Goal: Transaction & Acquisition: Purchase product/service

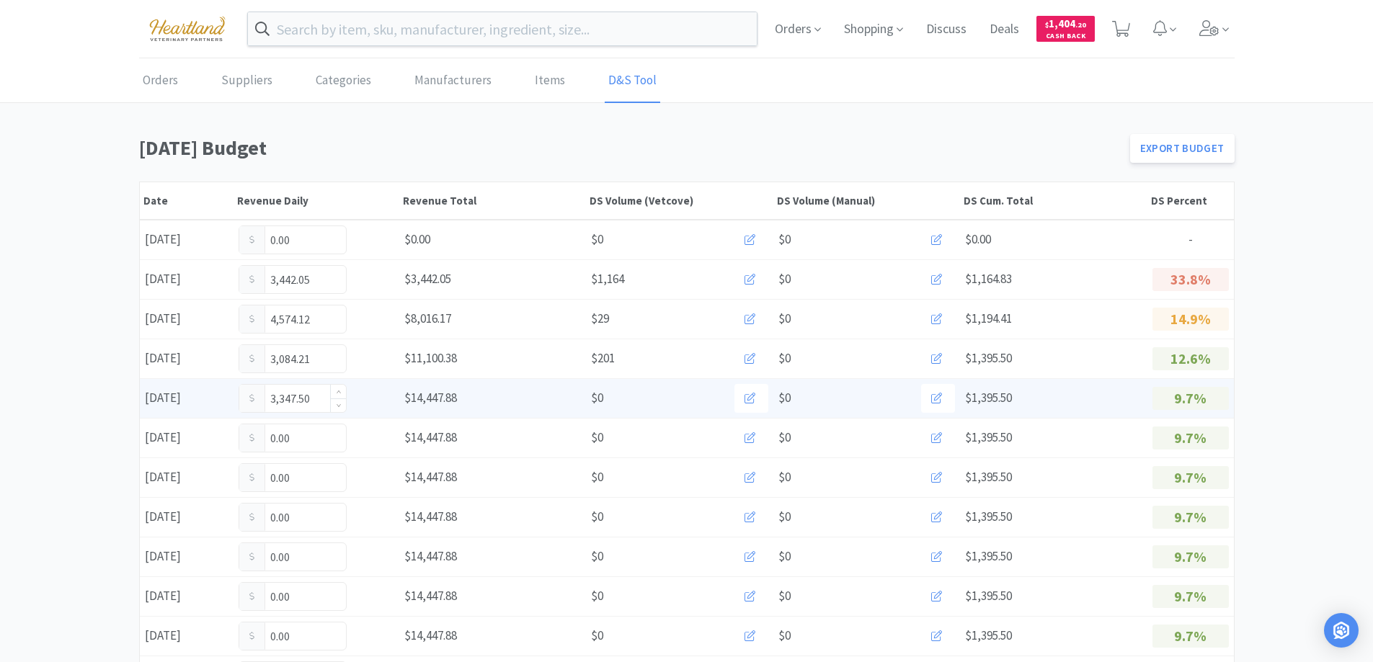
click at [321, 396] on input "3,347.50" at bounding box center [292, 398] width 107 height 27
type input "3"
type input "3,685.90"
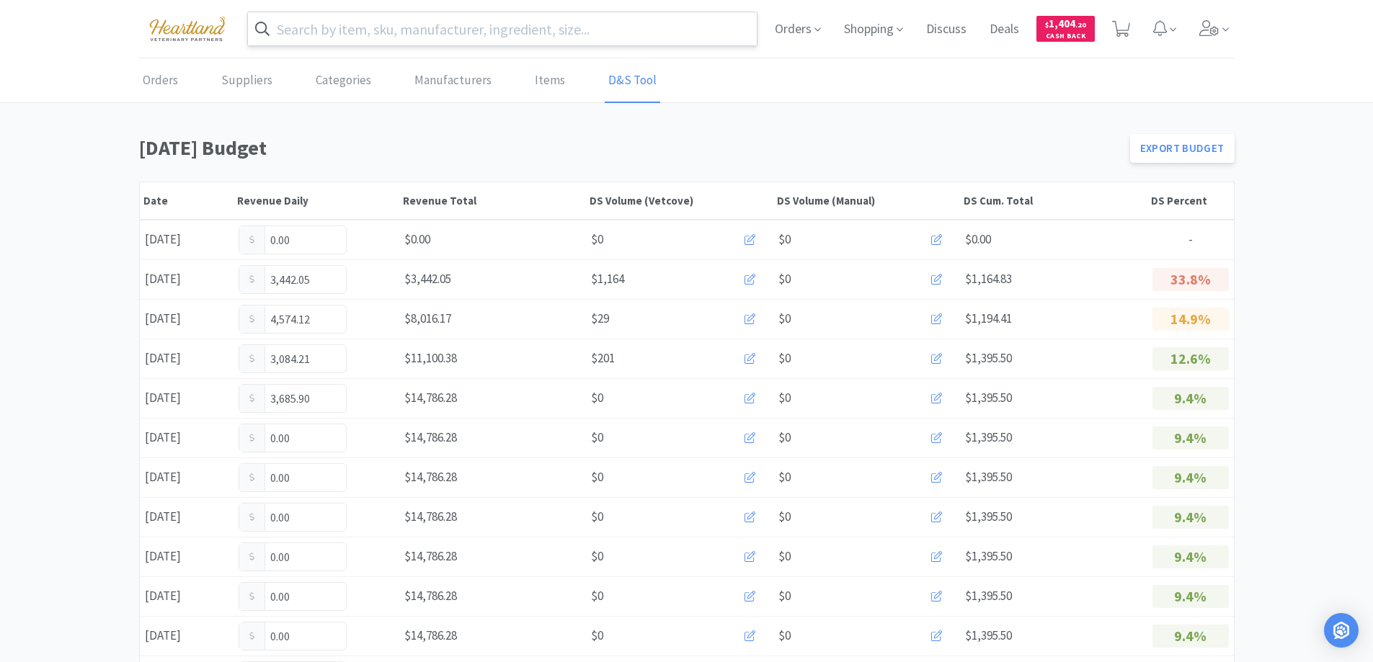
click at [384, 35] on input "text" at bounding box center [503, 28] width 510 height 33
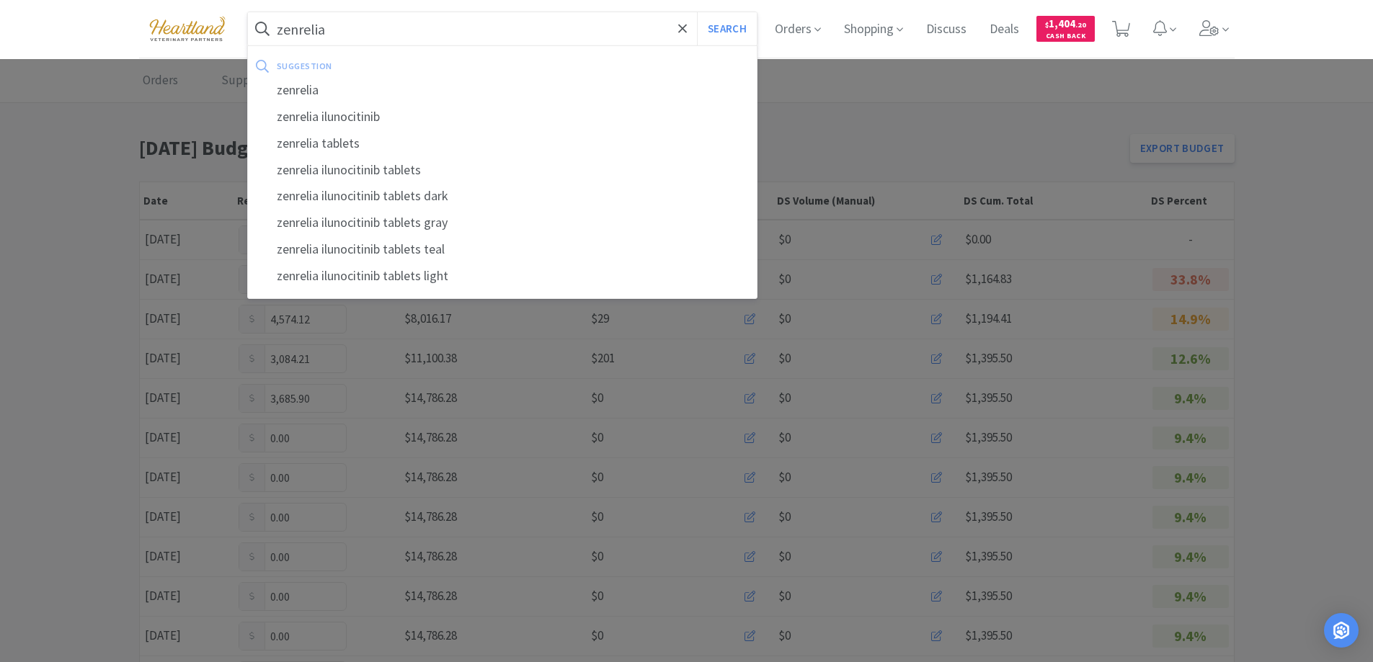
type input "zenrelia"
click at [697, 12] on button "Search" at bounding box center [727, 28] width 60 height 33
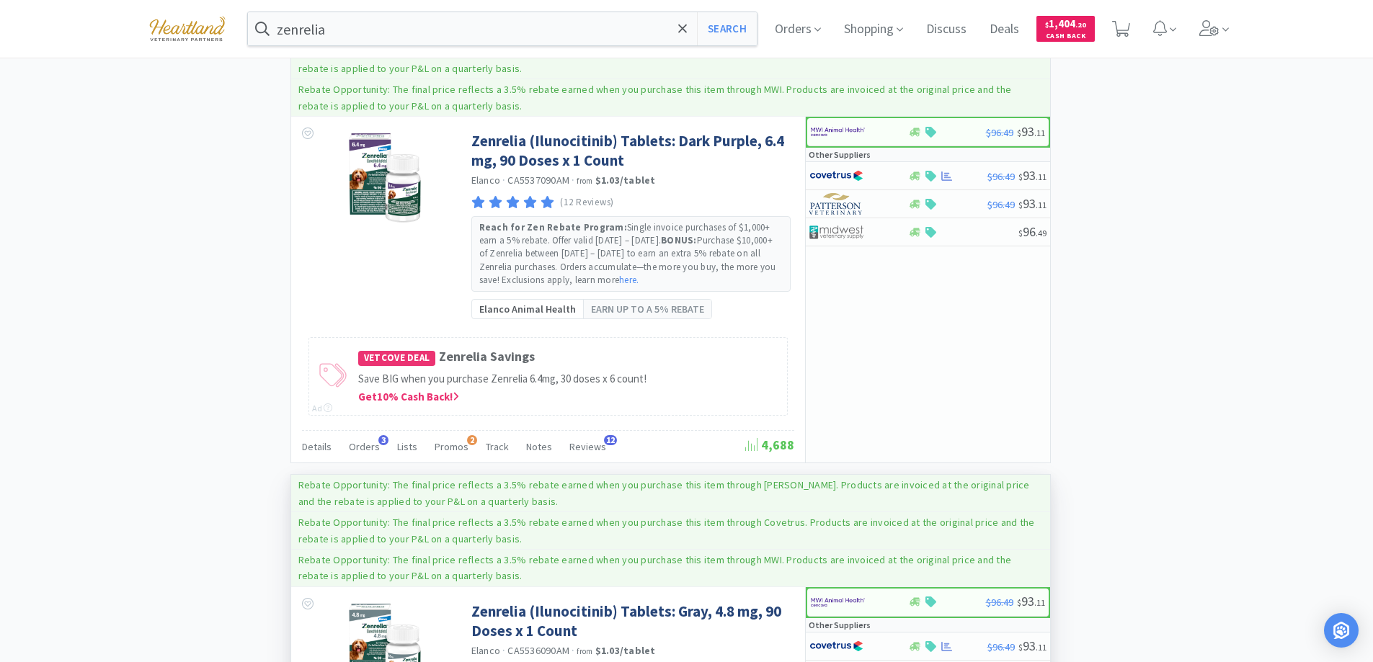
scroll to position [1235, 0]
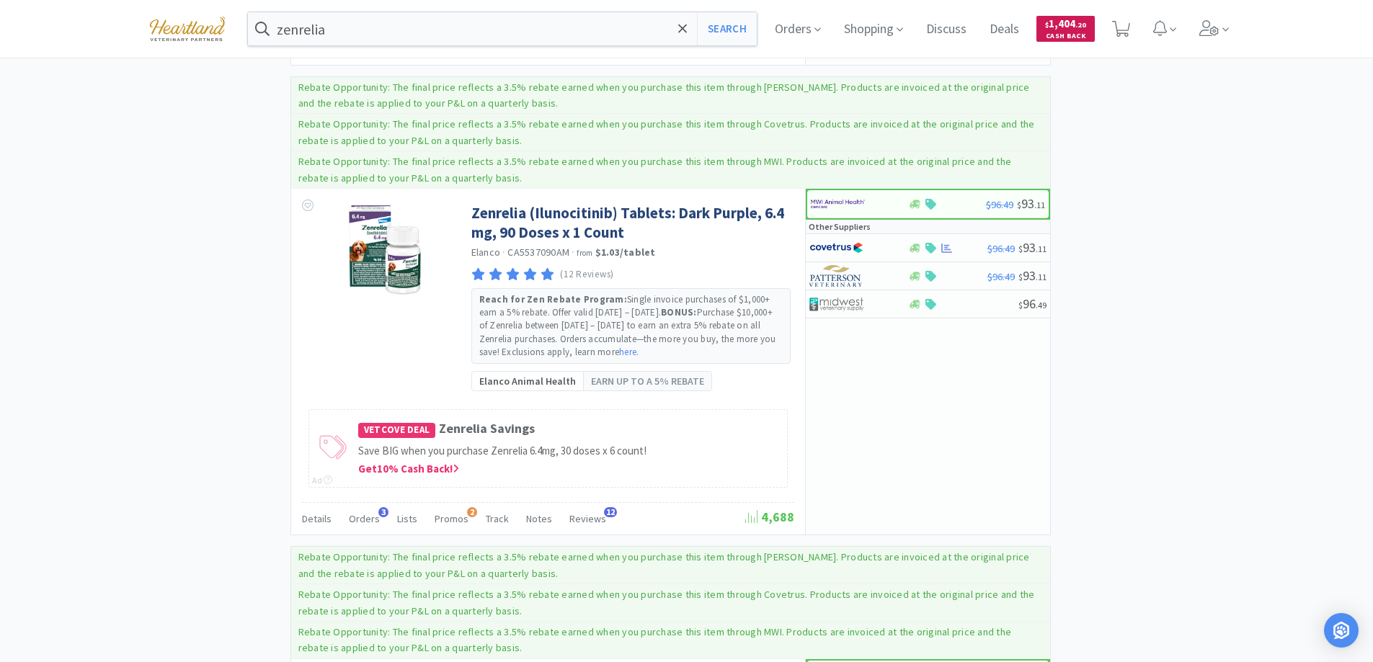
click at [1061, 27] on span "$ 1,404 . 20" at bounding box center [1065, 24] width 41 height 14
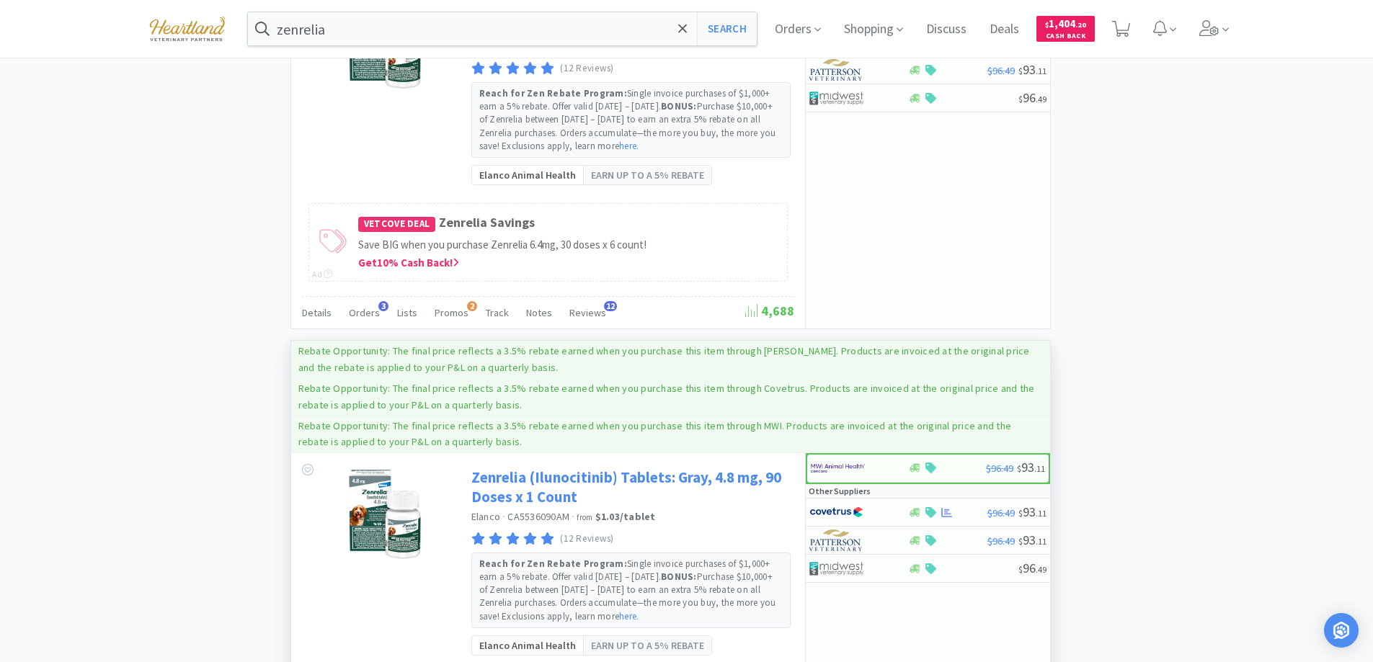
scroll to position [1225, 0]
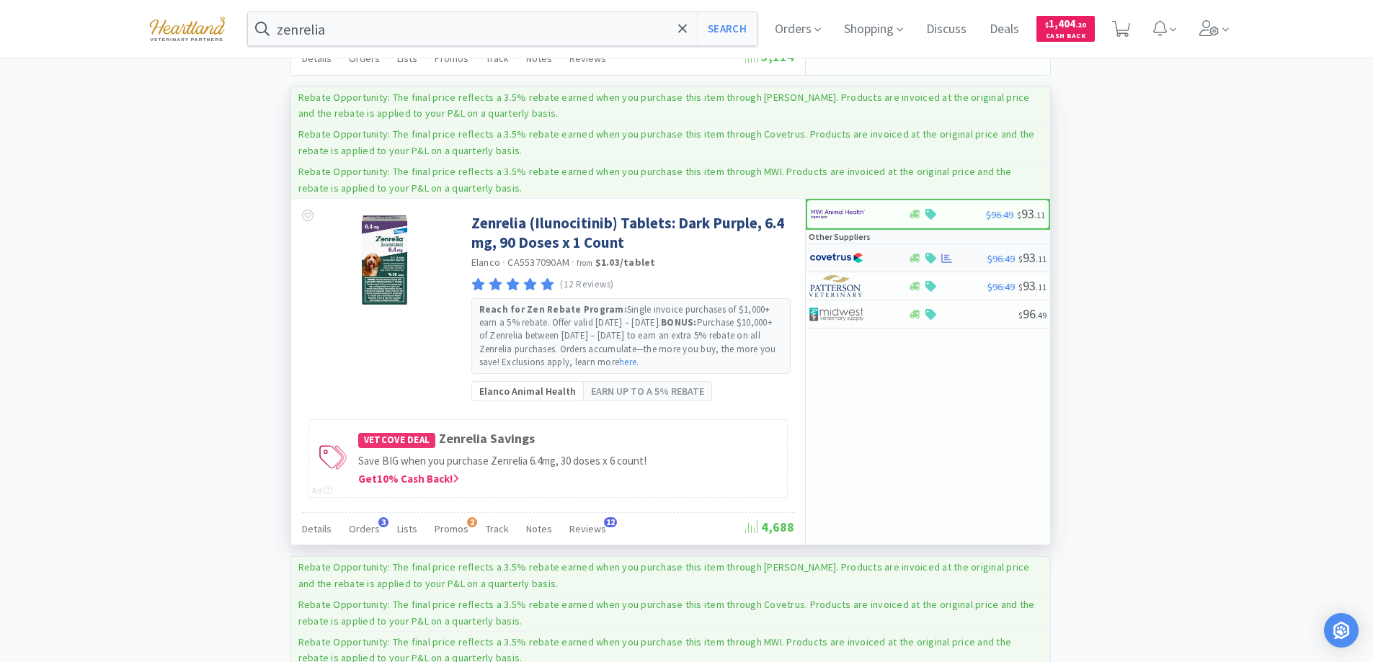
click at [881, 251] on div at bounding box center [848, 258] width 79 height 25
select select "1"
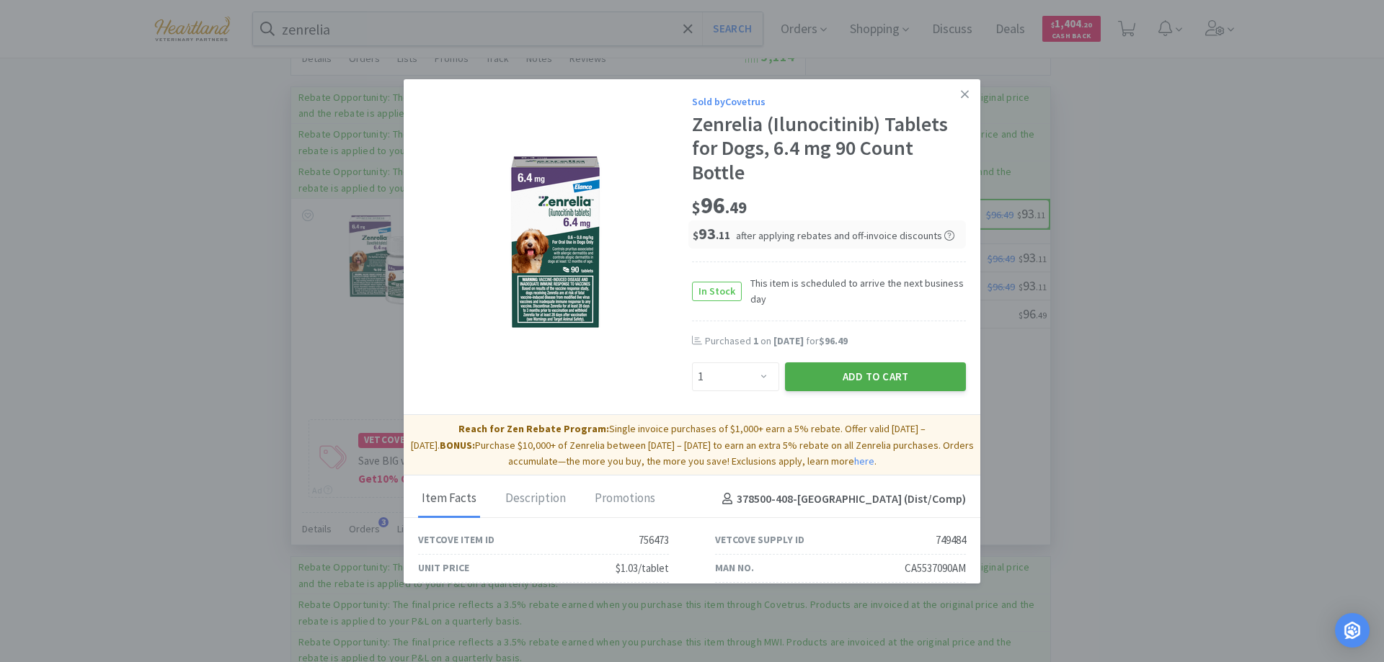
click at [839, 370] on button "Add to Cart" at bounding box center [875, 376] width 181 height 29
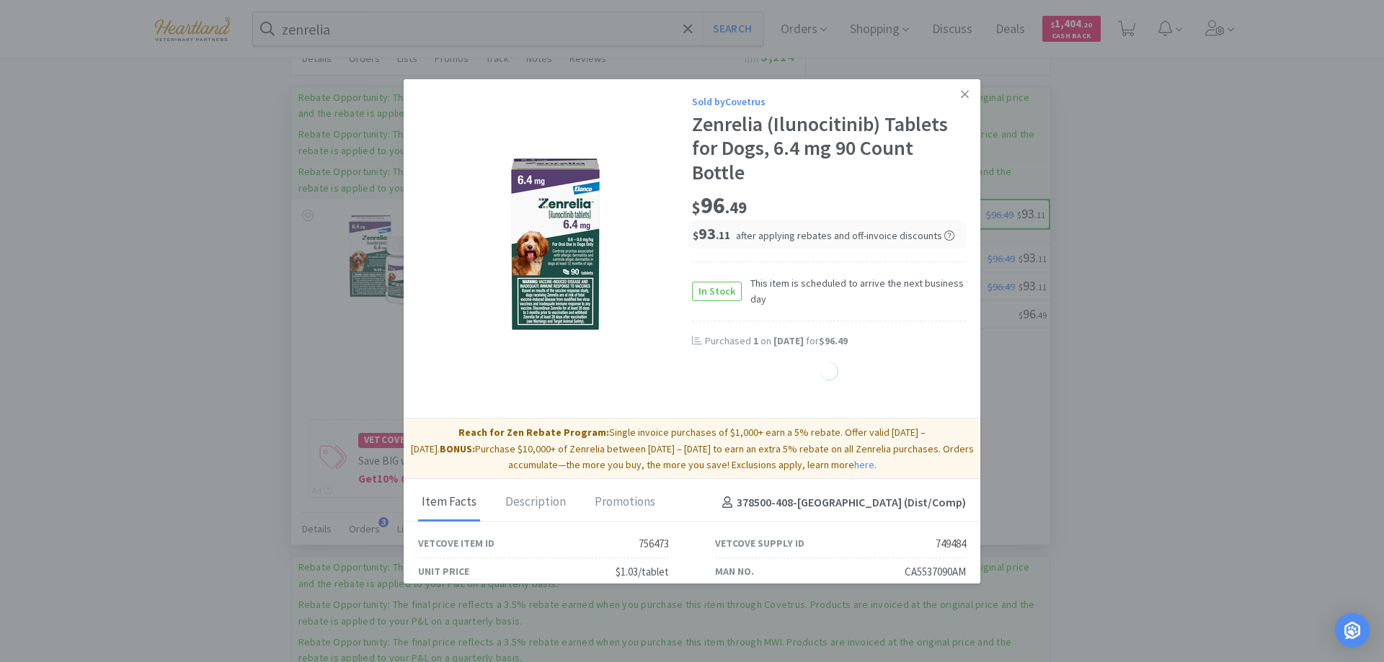
select select "1"
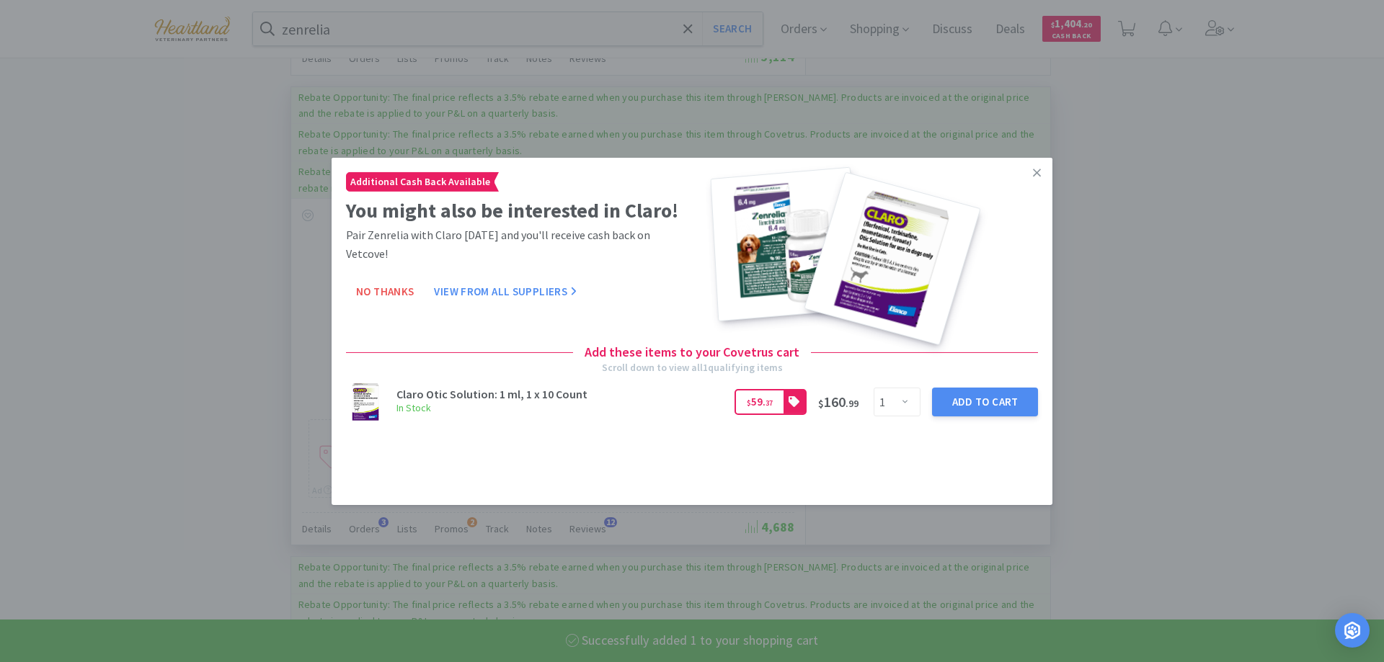
select select "1"
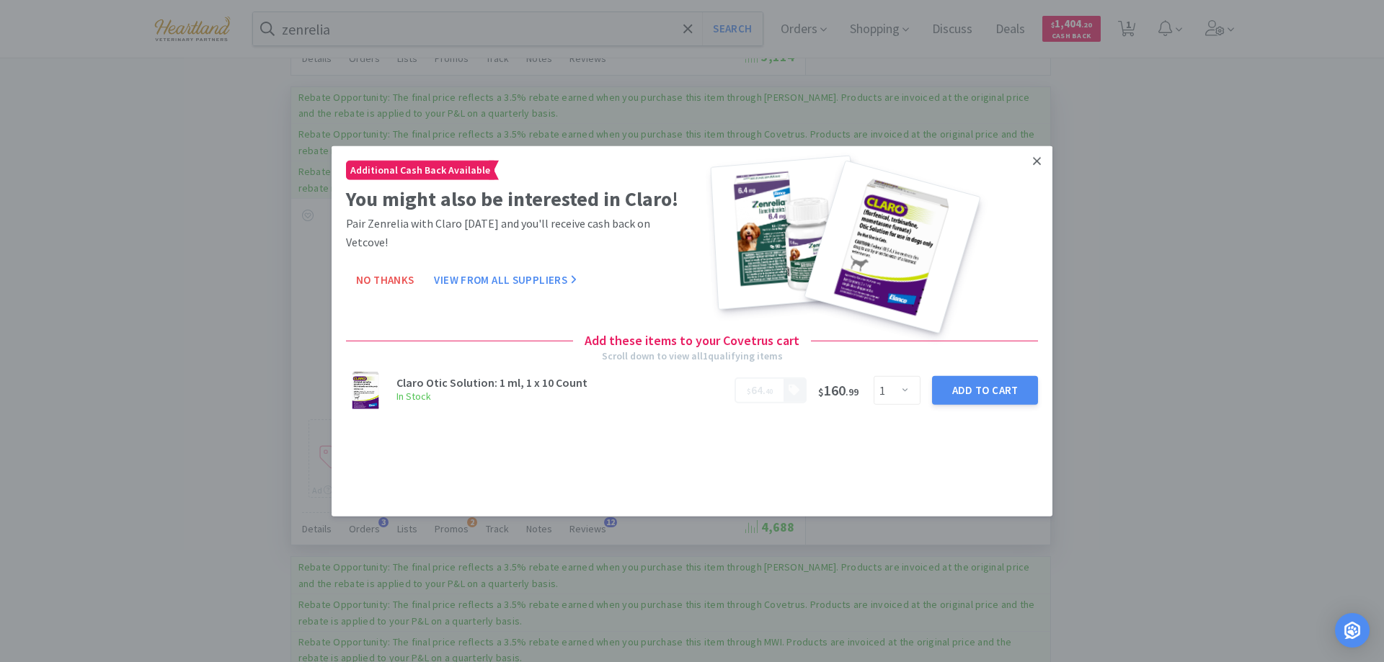
click at [1042, 162] on link at bounding box center [1036, 161] width 25 height 31
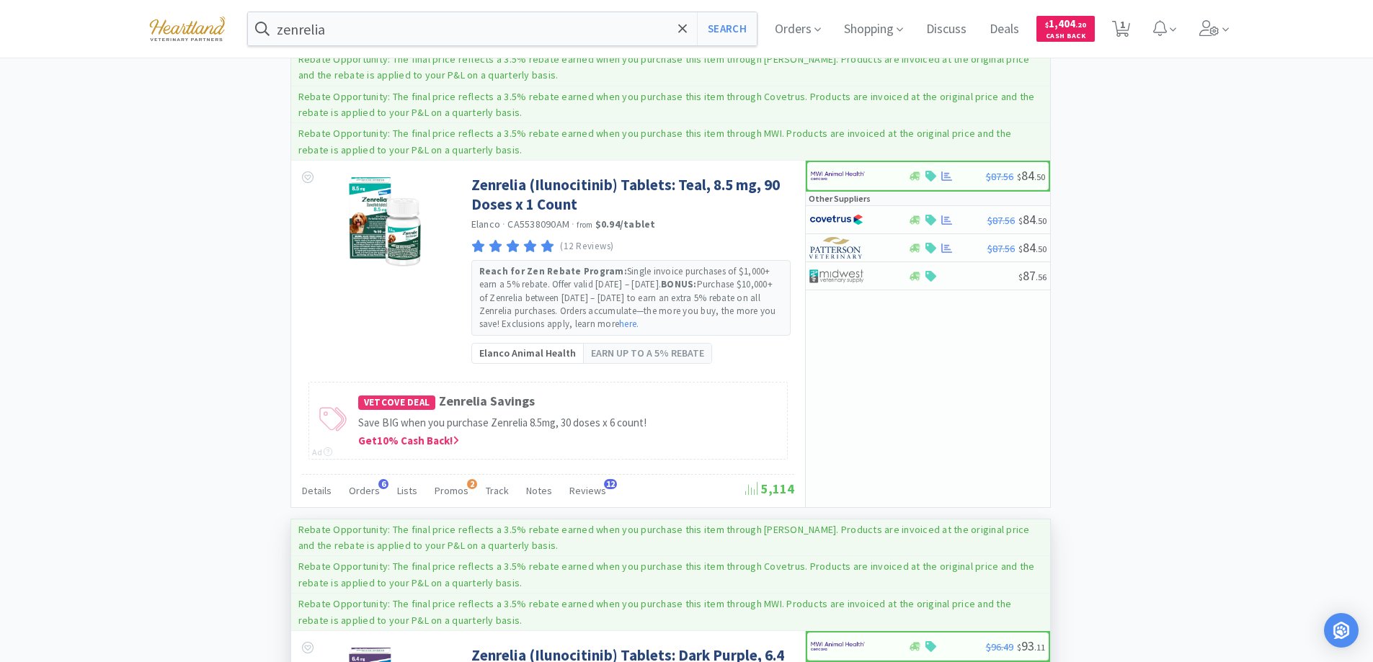
scroll to position [721, 0]
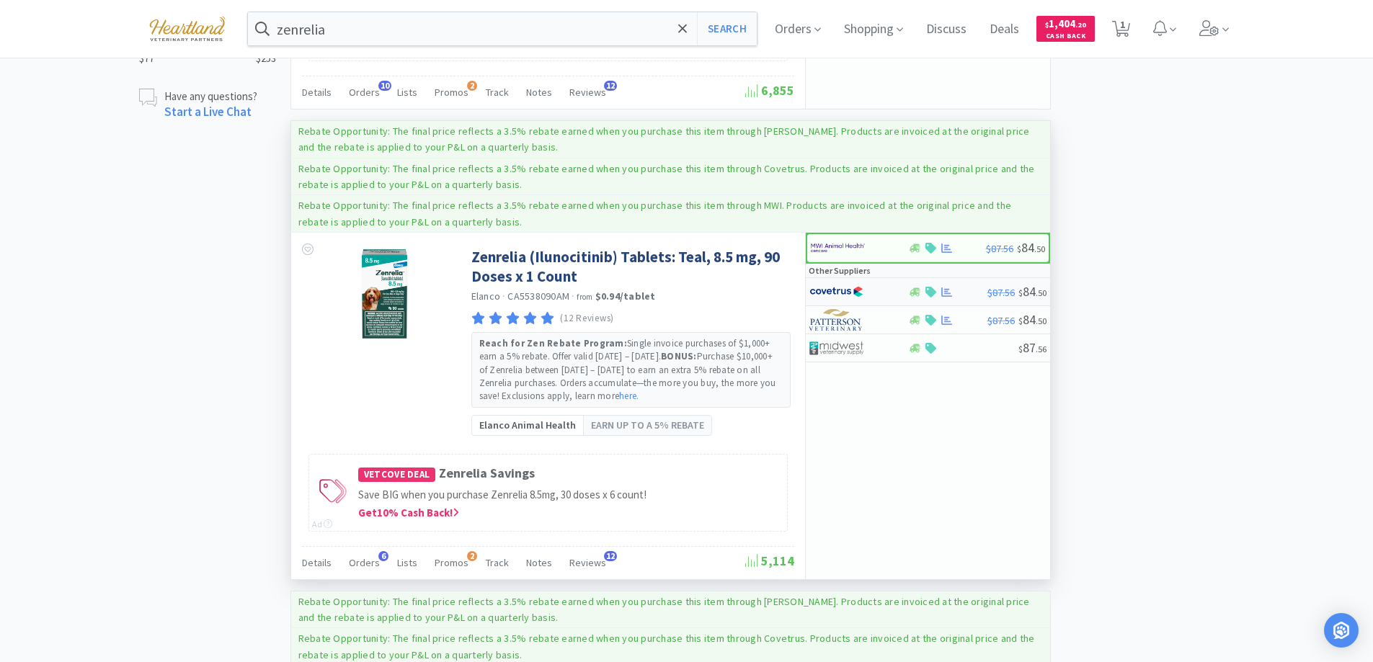
click at [885, 292] on div at bounding box center [848, 292] width 79 height 25
select select "1"
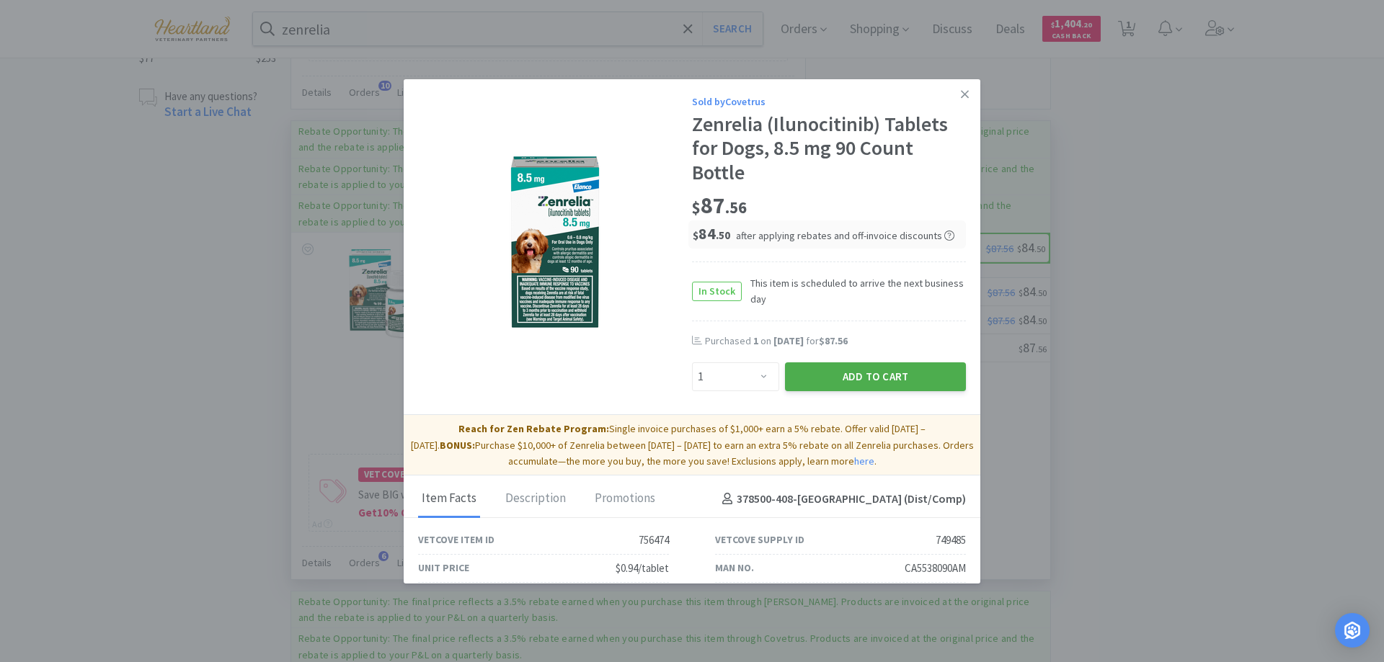
click at [879, 375] on button "Add to Cart" at bounding box center [875, 376] width 181 height 29
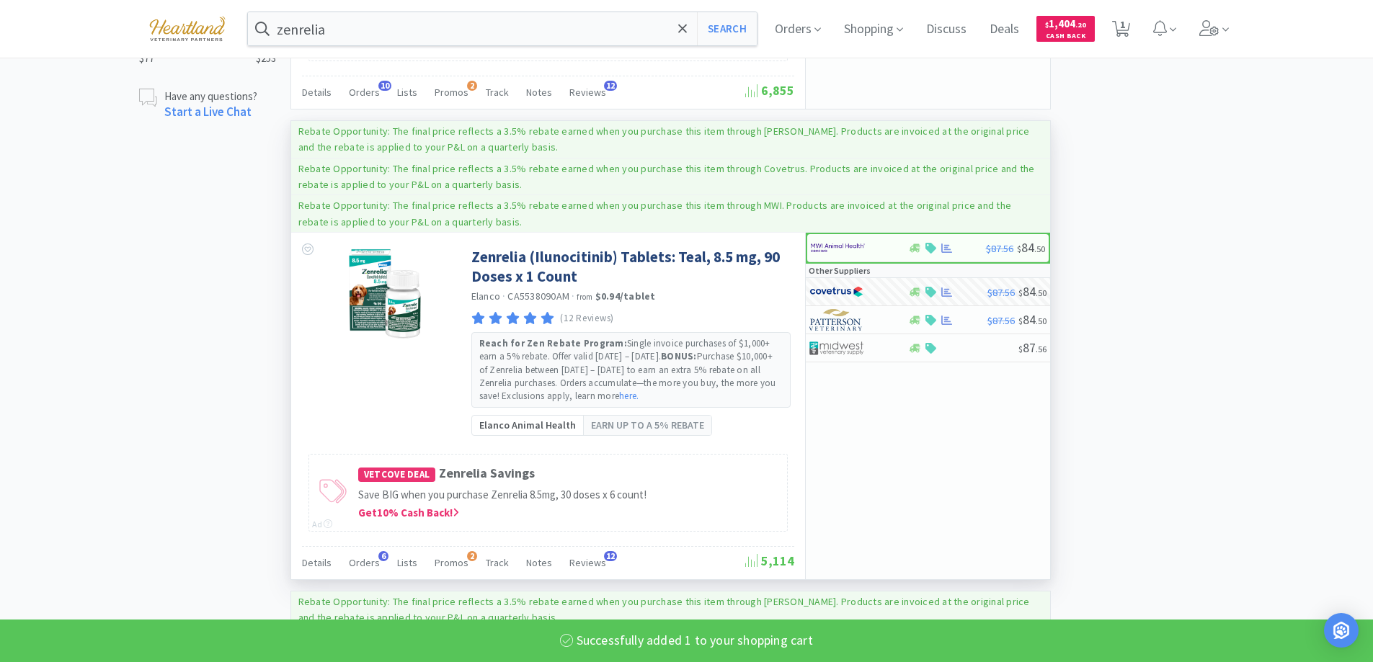
select select "1"
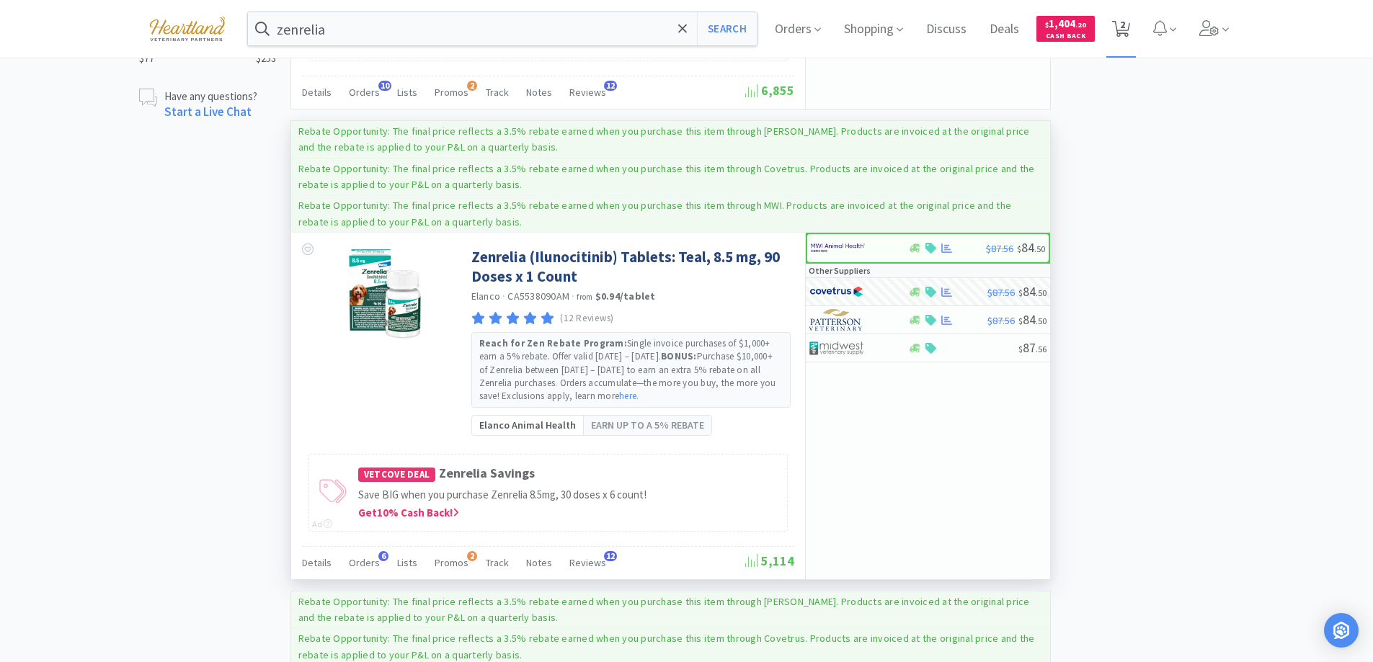
click at [1125, 27] on span "2" at bounding box center [1122, 25] width 5 height 58
select select "1"
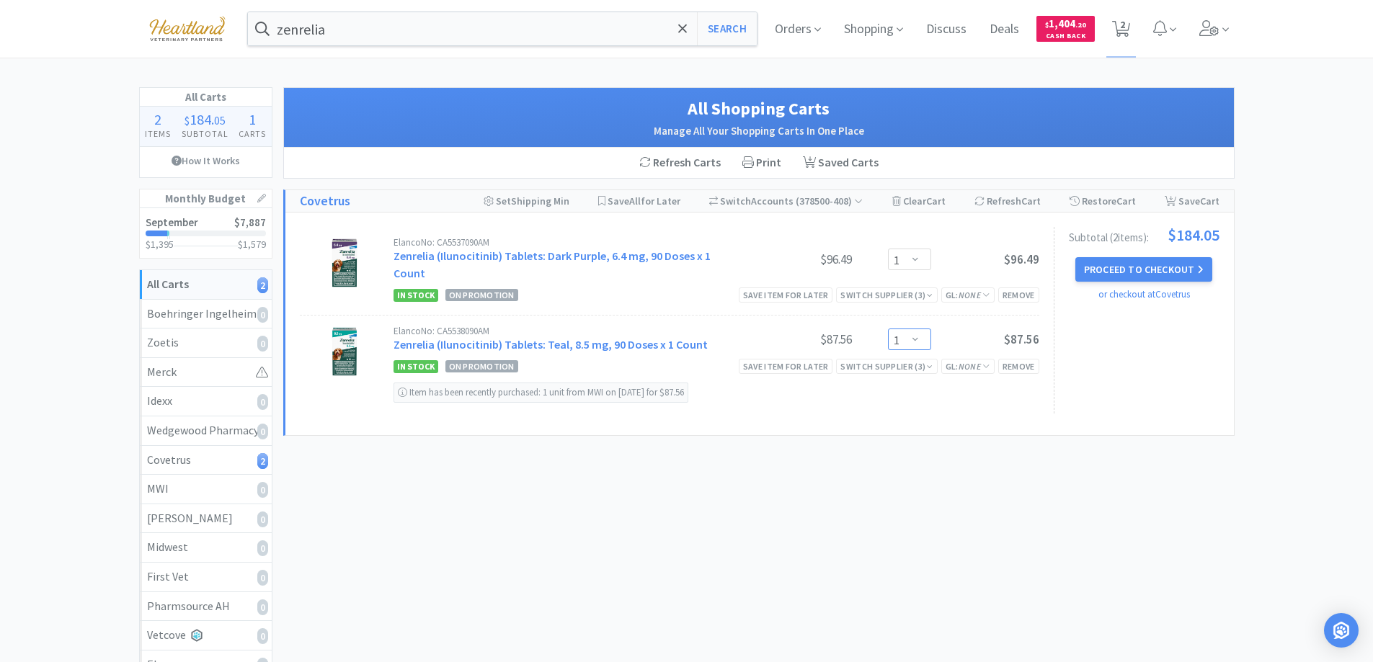
click at [915, 329] on select "Enter Quantity 1 2 3 4 5 6 7 8 9 10 11 12 13 14 15 16 17 18 19 20 Enter Quantity" at bounding box center [909, 340] width 43 height 22
click at [888, 329] on select "Enter Quantity 1 2 3 4 5 6 7 8 9 10 11 12 13 14 15 16 17 18 19 20 Enter Quantity" at bounding box center [909, 340] width 43 height 22
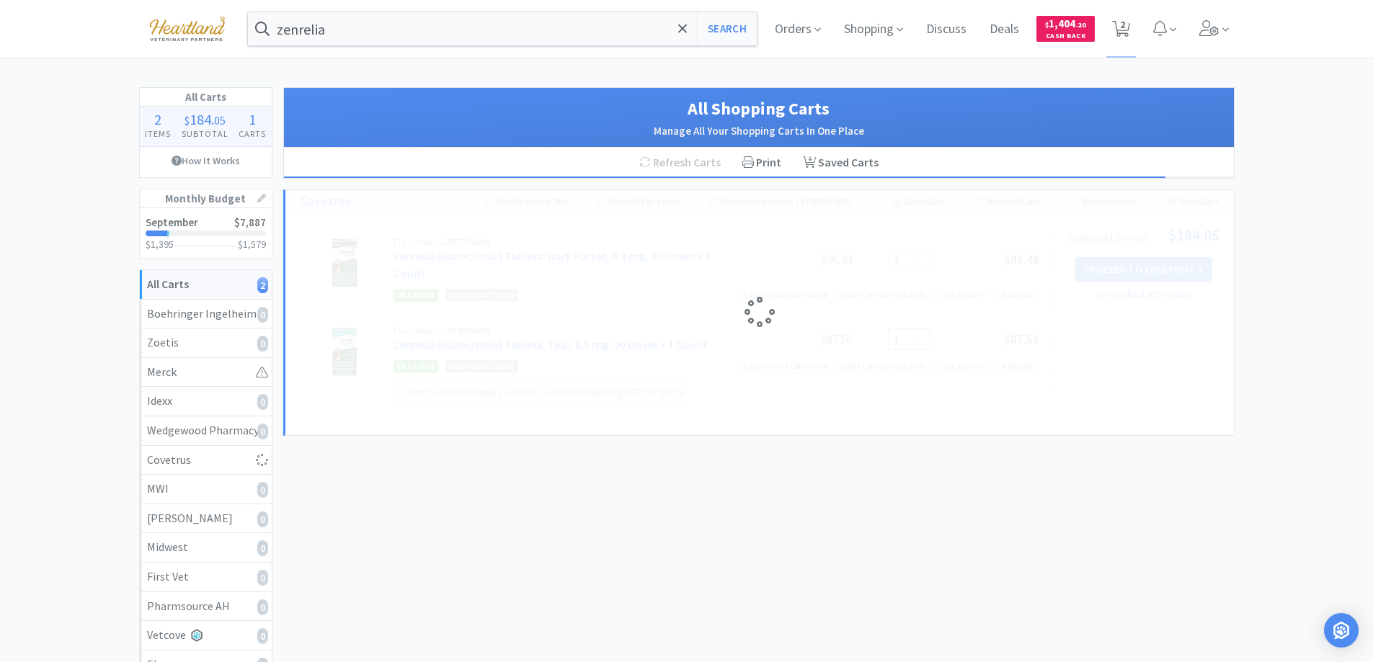
select select "2"
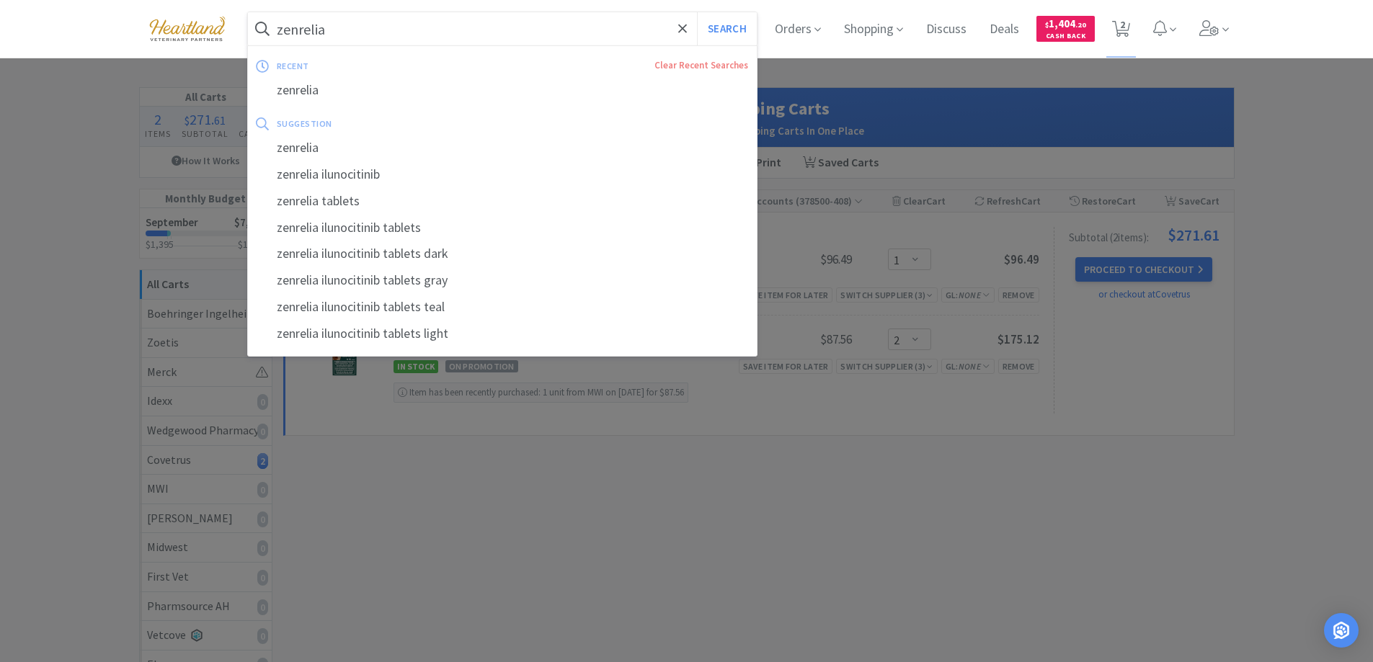
click at [448, 28] on input "zenrelia" at bounding box center [503, 28] width 510 height 33
click at [697, 12] on button "Search" at bounding box center [727, 28] width 60 height 33
select select "1"
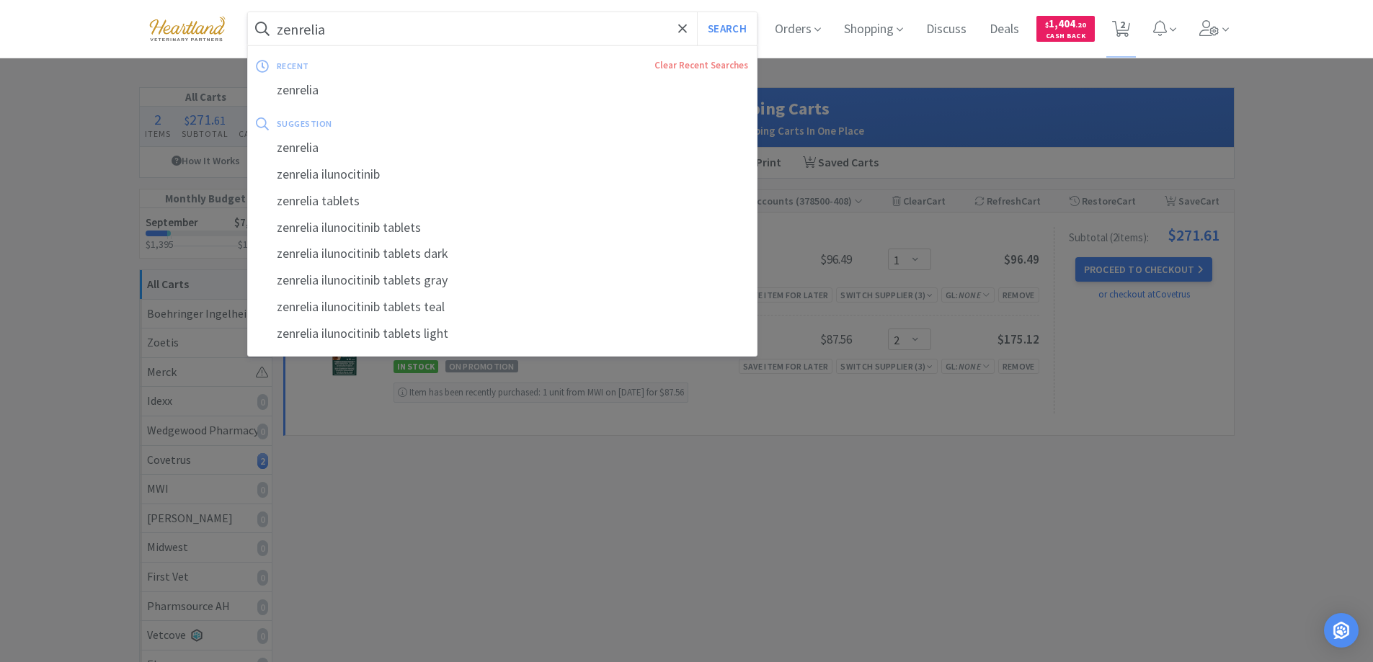
select select "2"
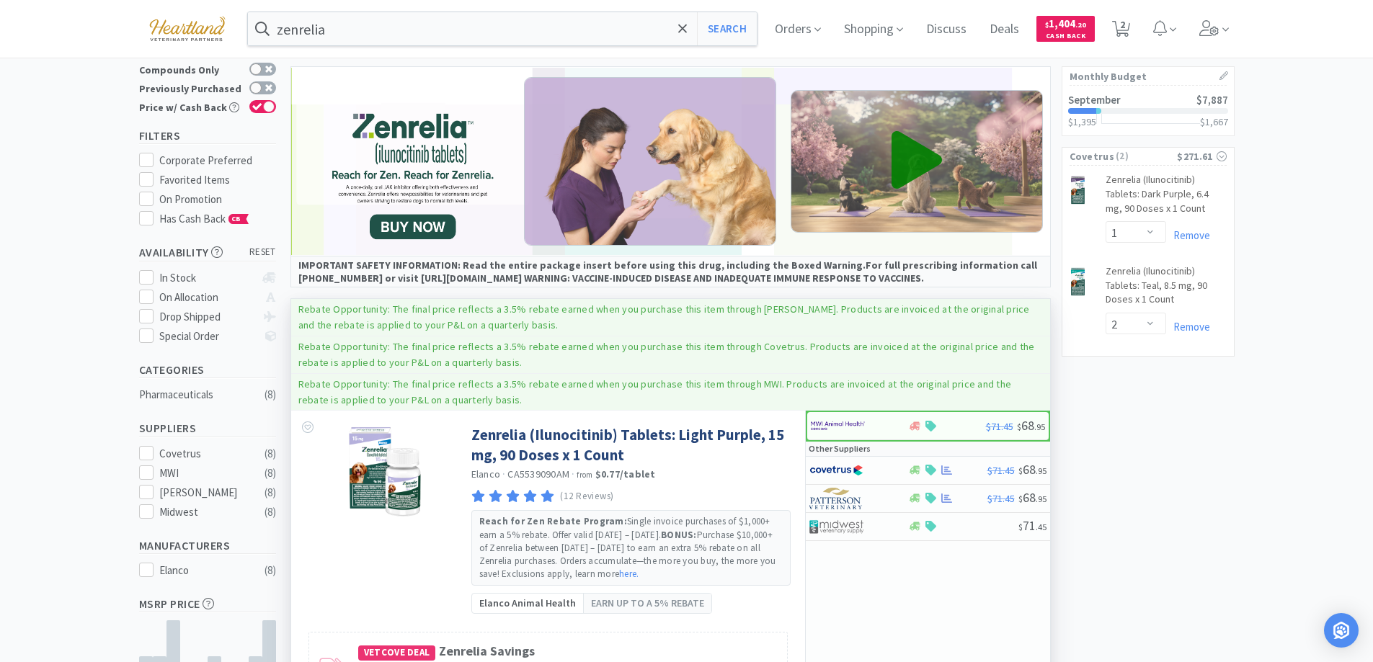
scroll to position [144, 0]
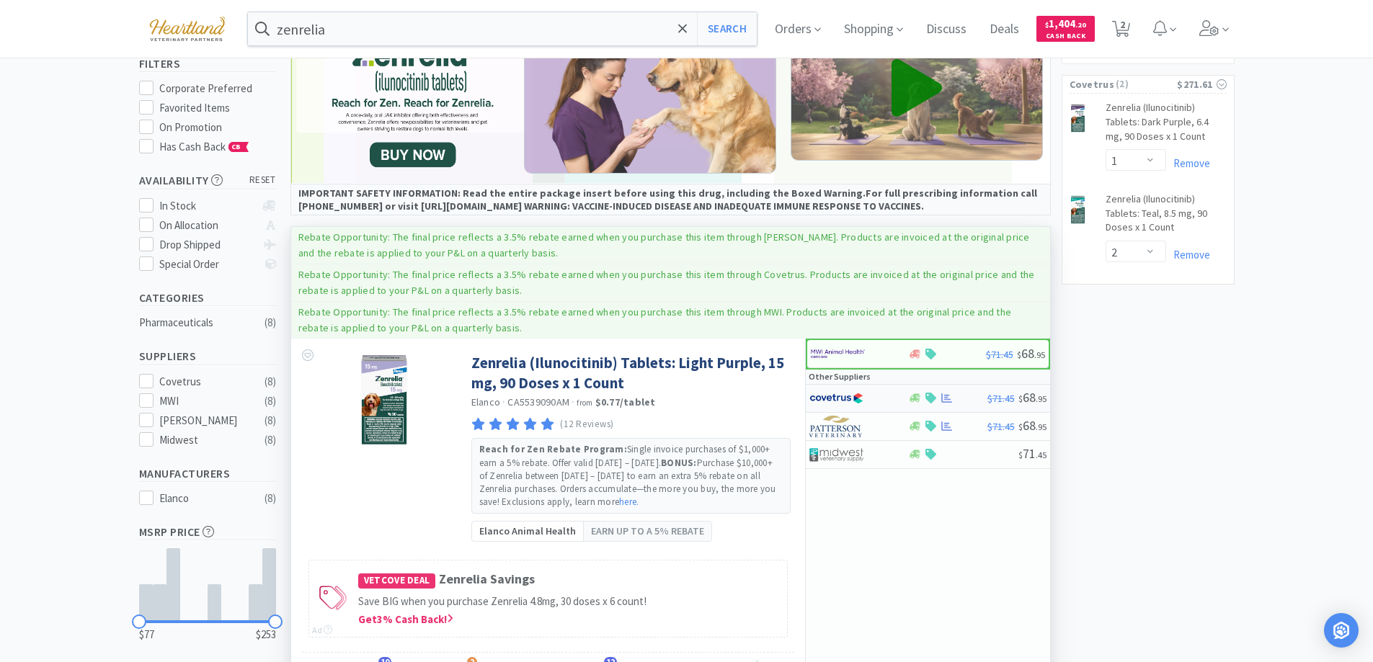
click at [886, 392] on div at bounding box center [848, 398] width 79 height 25
select select "1"
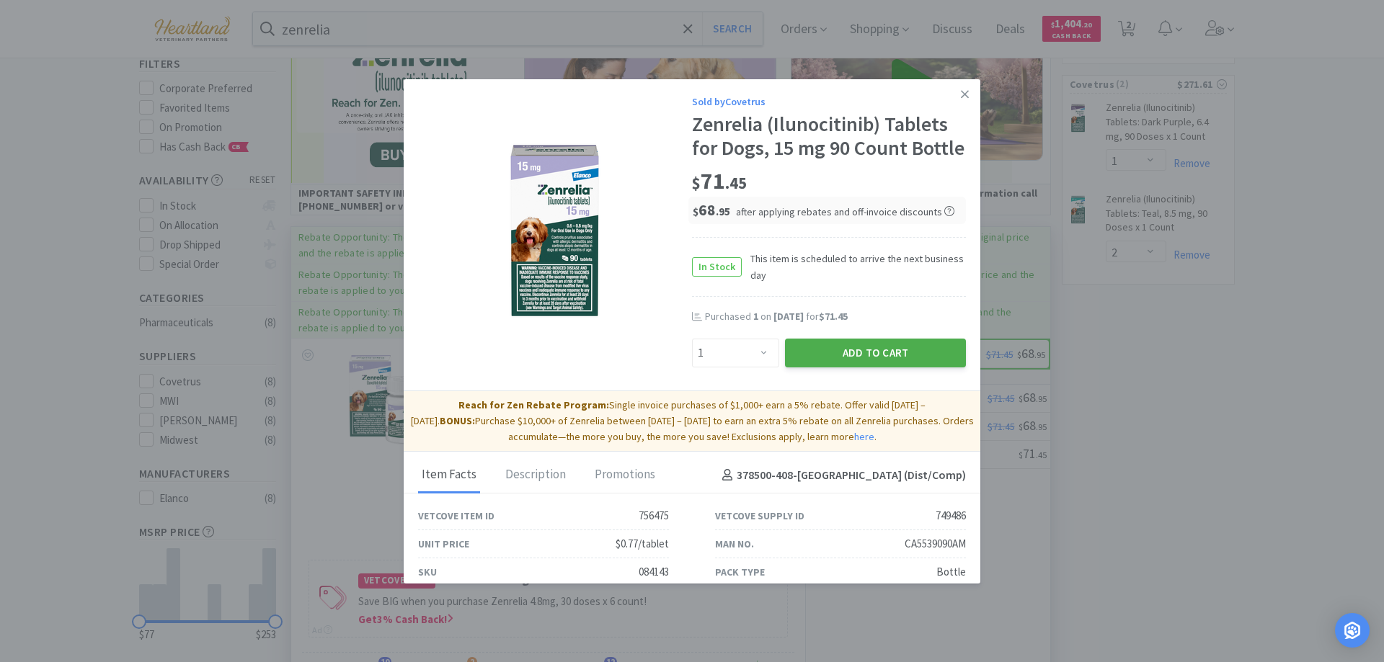
click at [876, 368] on button "Add to Cart" at bounding box center [875, 353] width 181 height 29
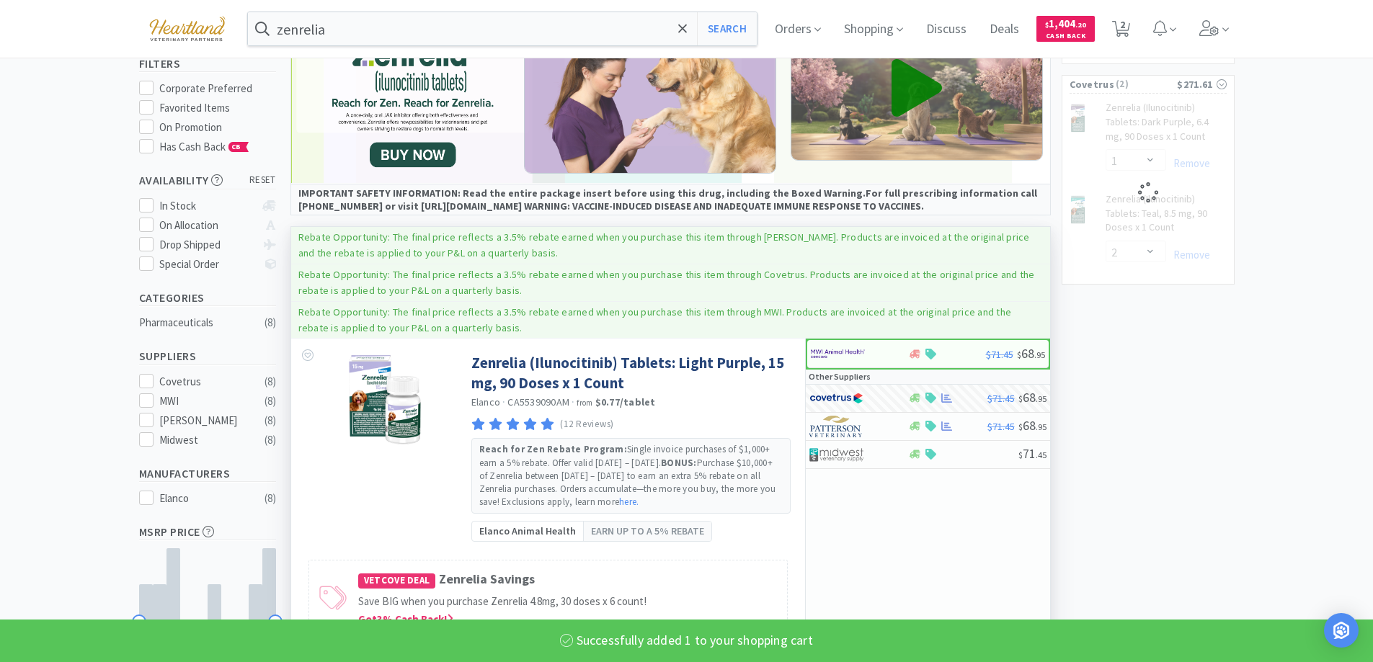
select select "1"
select select "2"
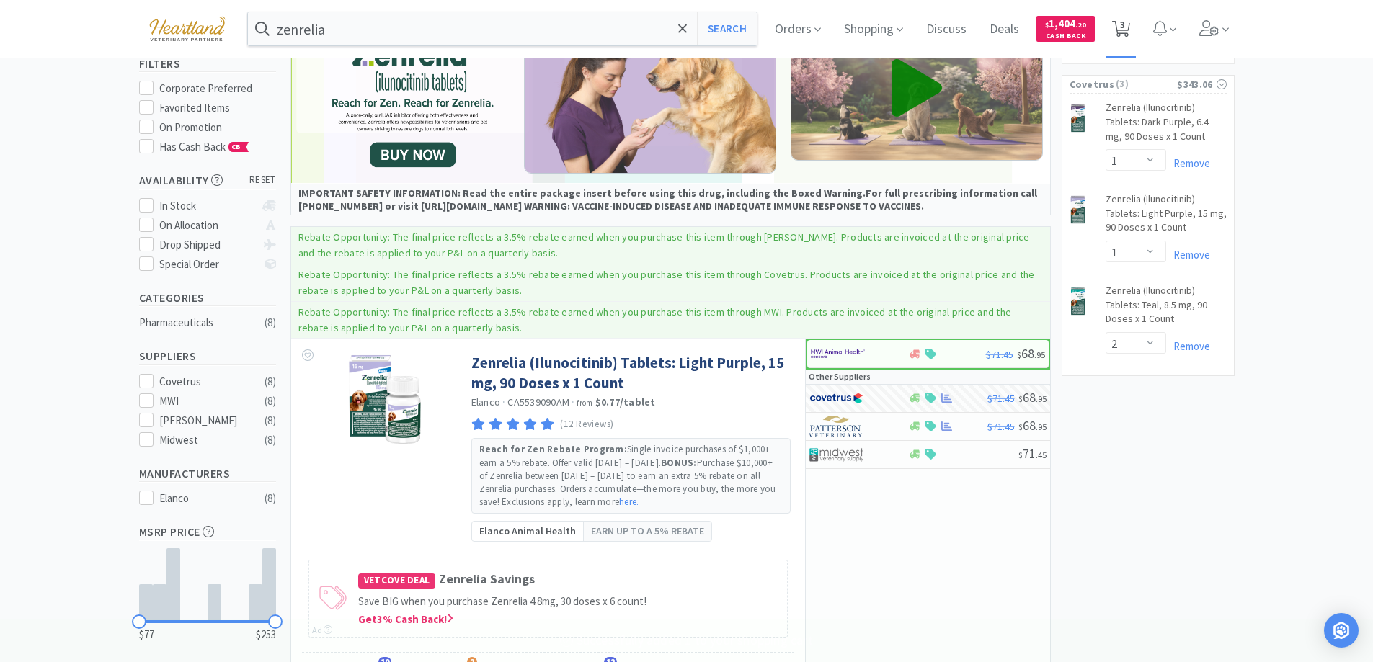
click at [1125, 24] on span "3" at bounding box center [1122, 25] width 5 height 58
select select "1"
select select "2"
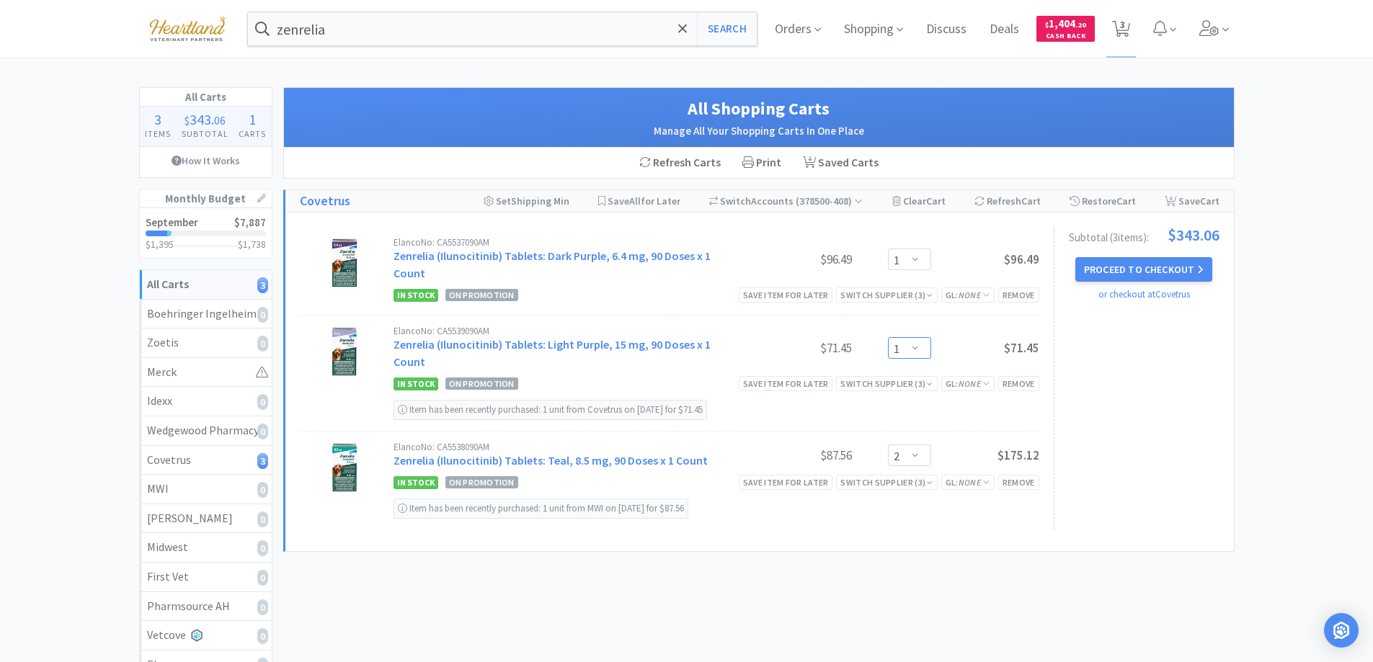
click at [911, 337] on select "Enter Quantity 1 2 3 4 5 6 7 8 9 10 11 12 13 14 15 16 17 18 19 20 Enter Quantity" at bounding box center [909, 348] width 43 height 22
click at [888, 337] on select "Enter Quantity 1 2 3 4 5 6 7 8 9 10 11 12 13 14 15 16 17 18 19 20 Enter Quantity" at bounding box center [909, 348] width 43 height 22
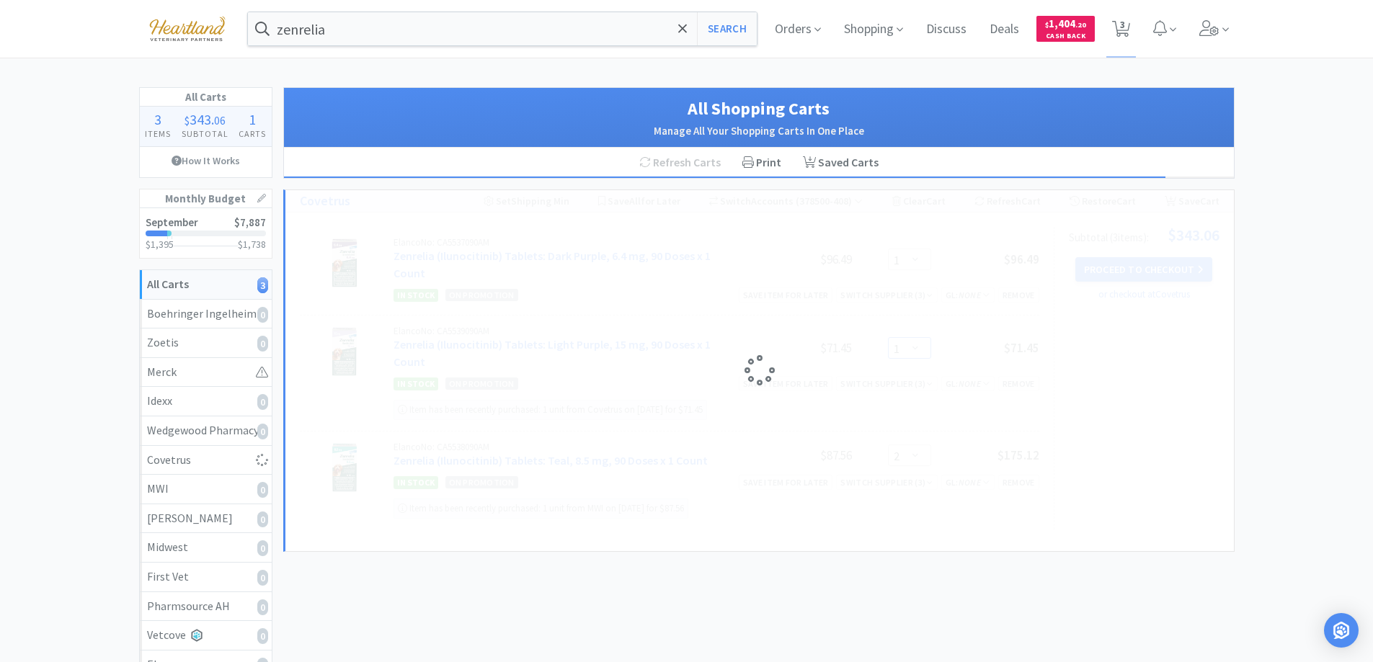
select select "2"
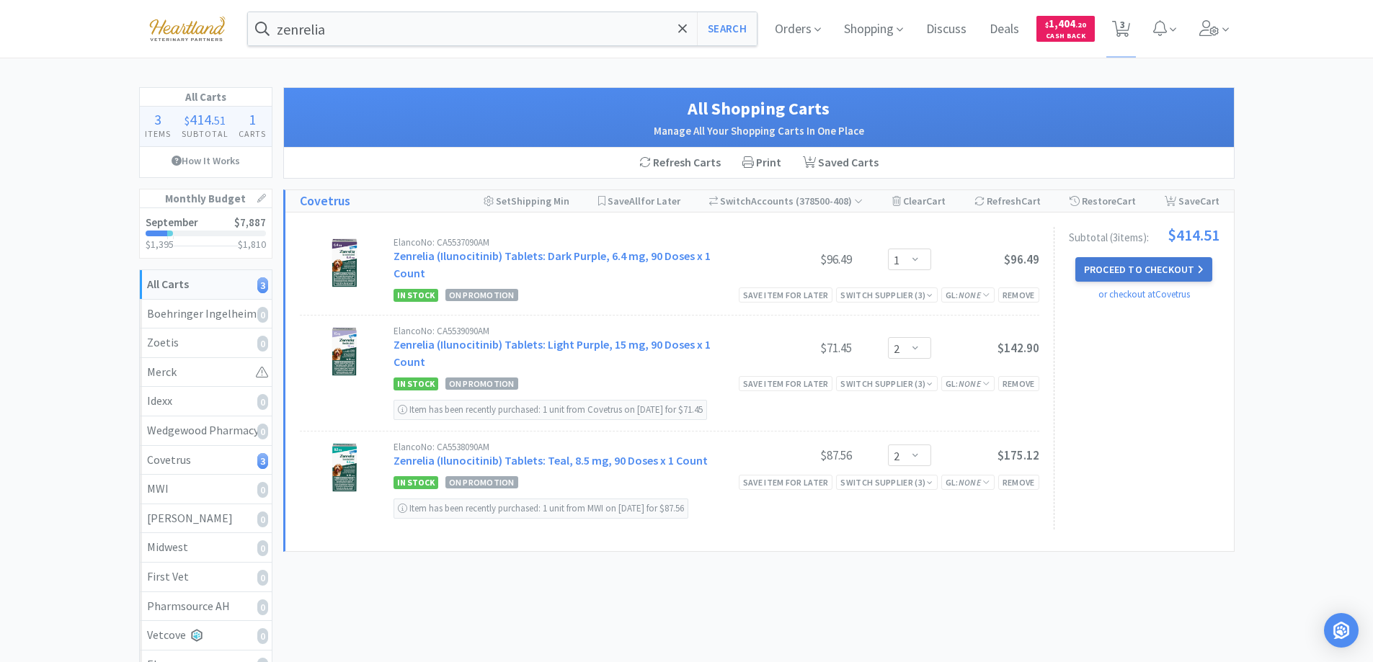
click at [1150, 266] on button "Proceed to Checkout" at bounding box center [1143, 269] width 137 height 25
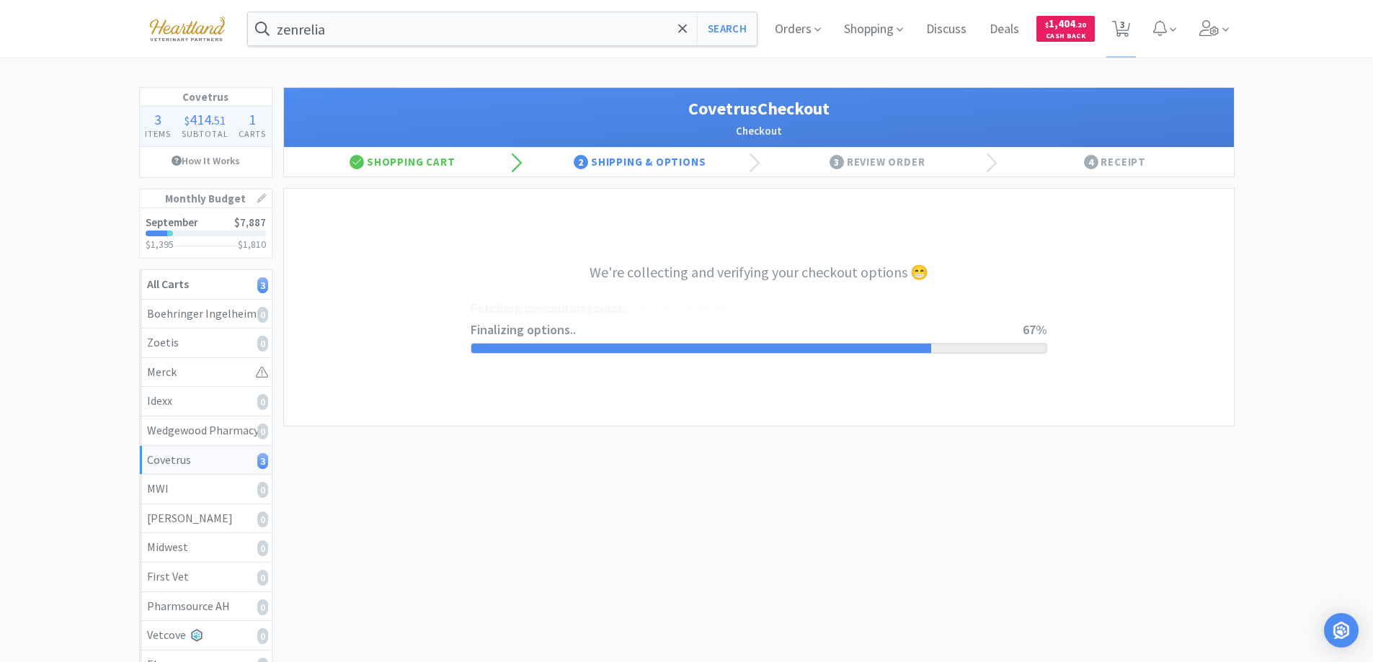
select select "ACCOUNT"
select select "cvt-standard-net"
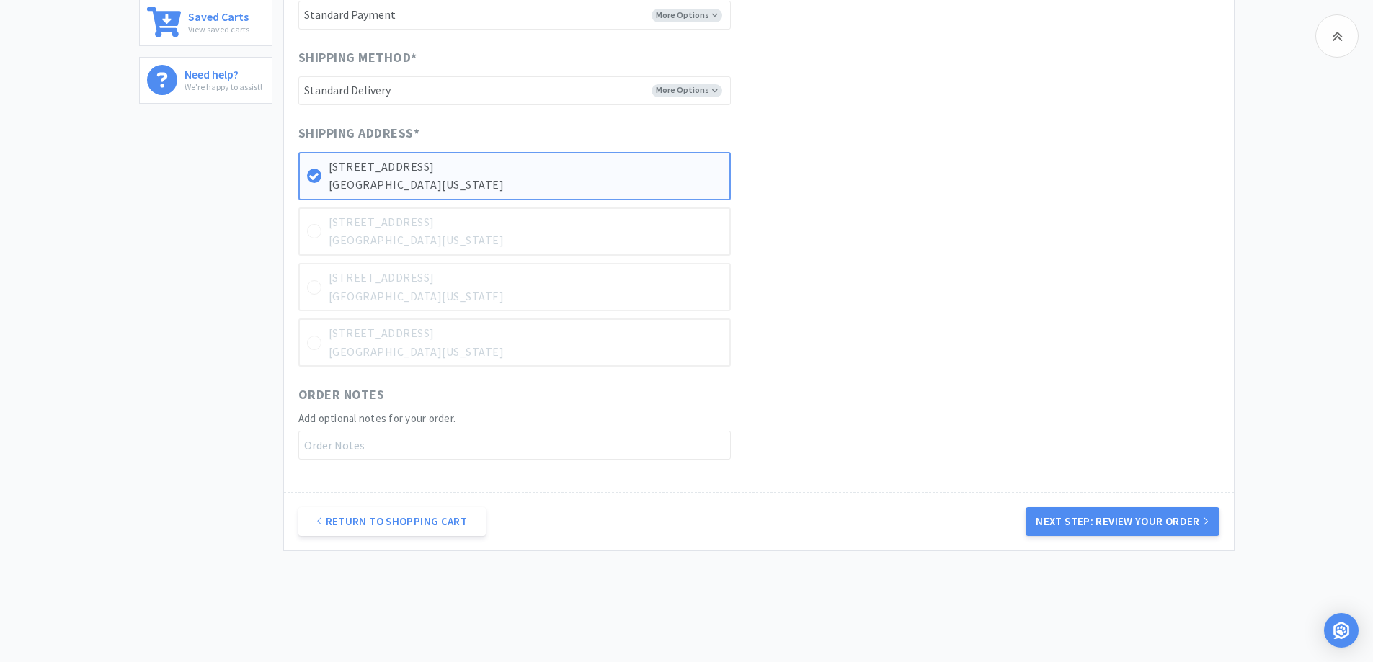
scroll to position [757, 0]
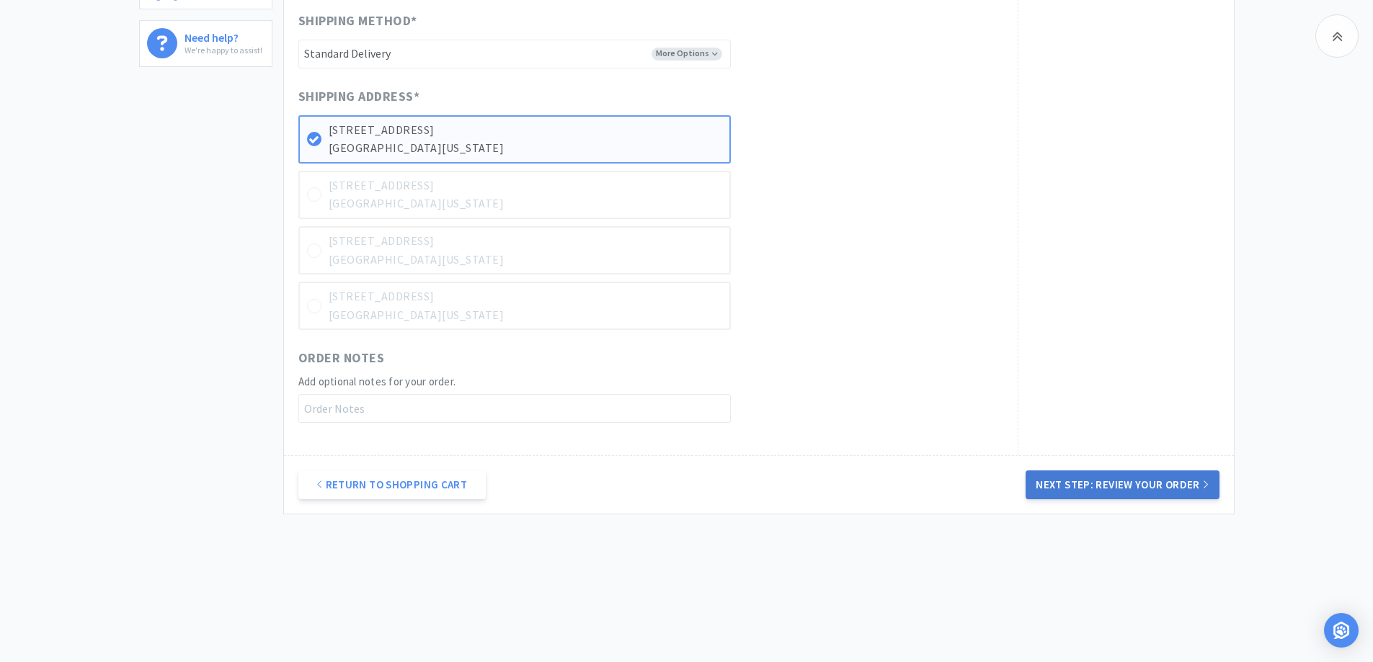
click at [1116, 480] on button "Next Step: Review Your Order" at bounding box center [1122, 485] width 193 height 29
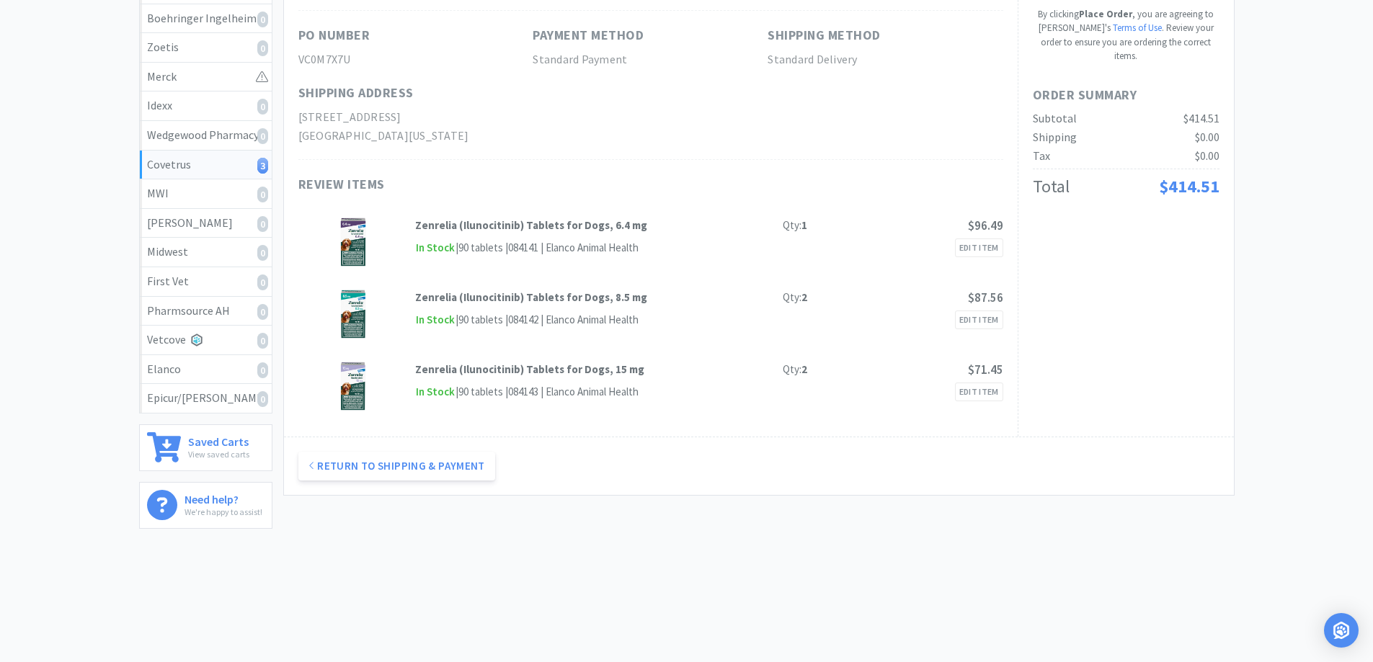
scroll to position [0, 0]
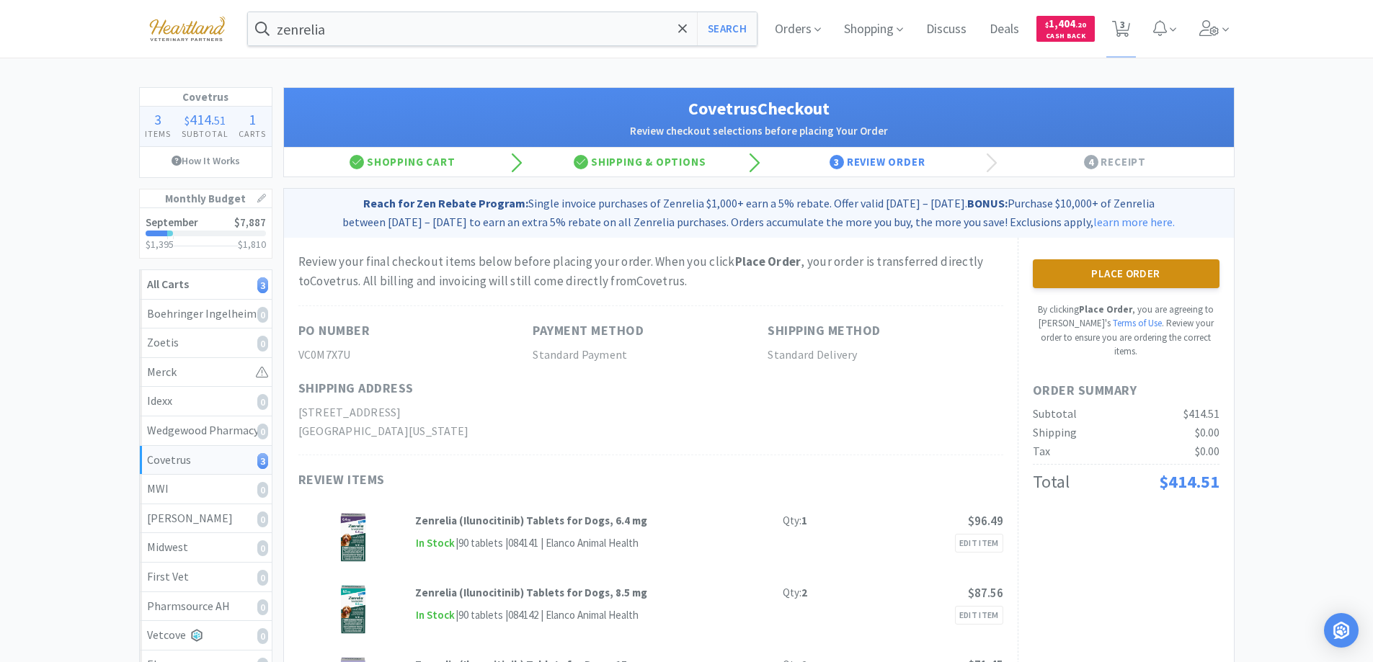
click at [1133, 263] on button "Place Order" at bounding box center [1126, 273] width 187 height 29
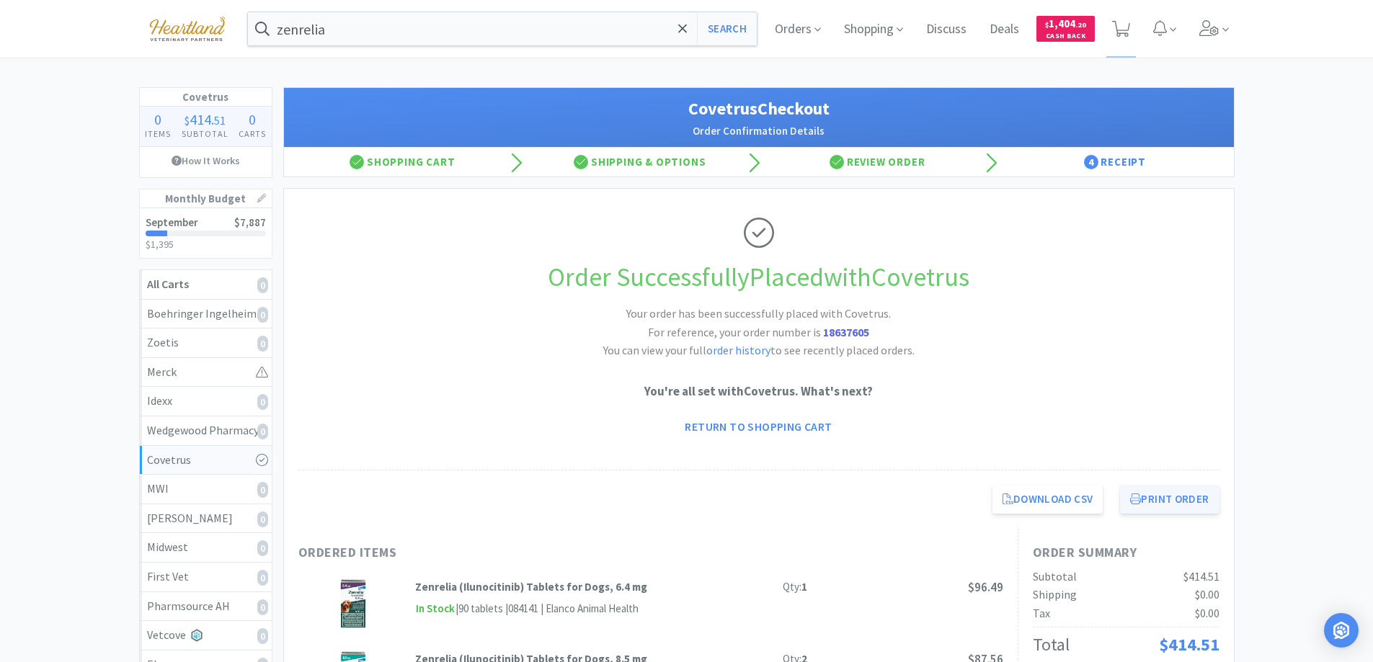
click at [1155, 497] on button "Print Order" at bounding box center [1169, 499] width 99 height 29
click at [728, 423] on link "Return to Shopping Cart" at bounding box center [758, 426] width 167 height 29
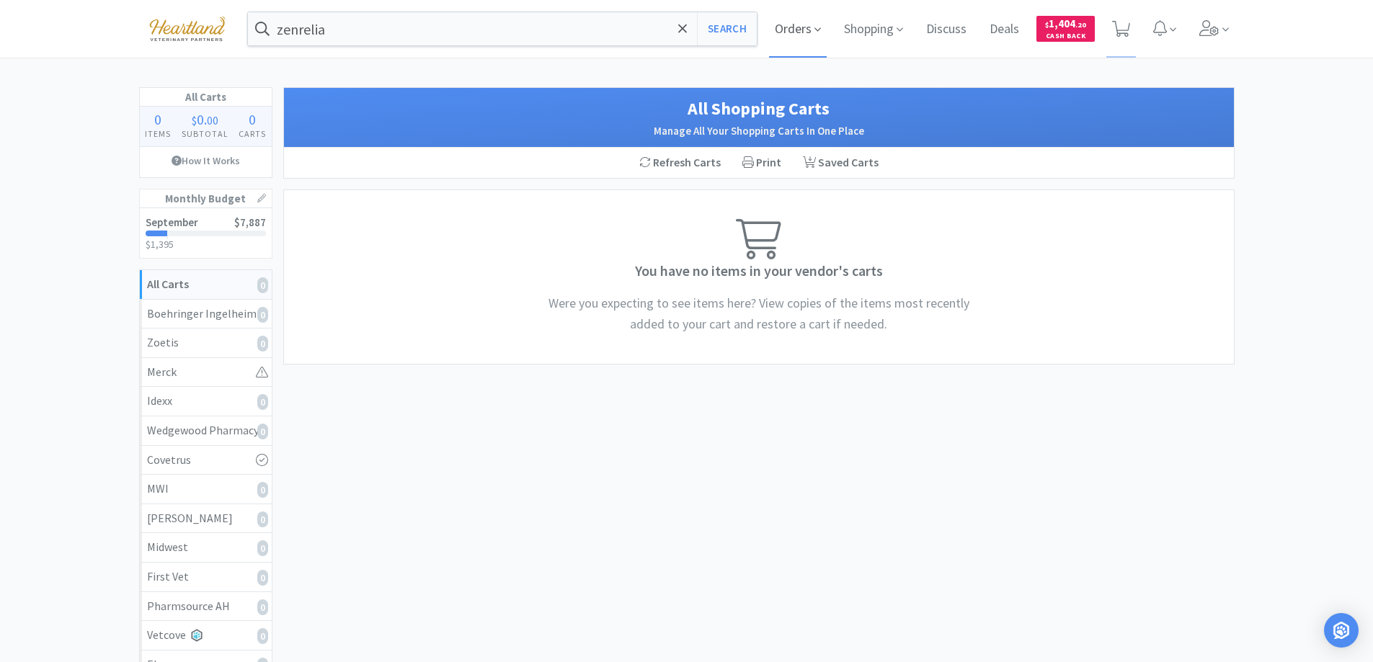
click at [814, 25] on icon at bounding box center [817, 29] width 6 height 13
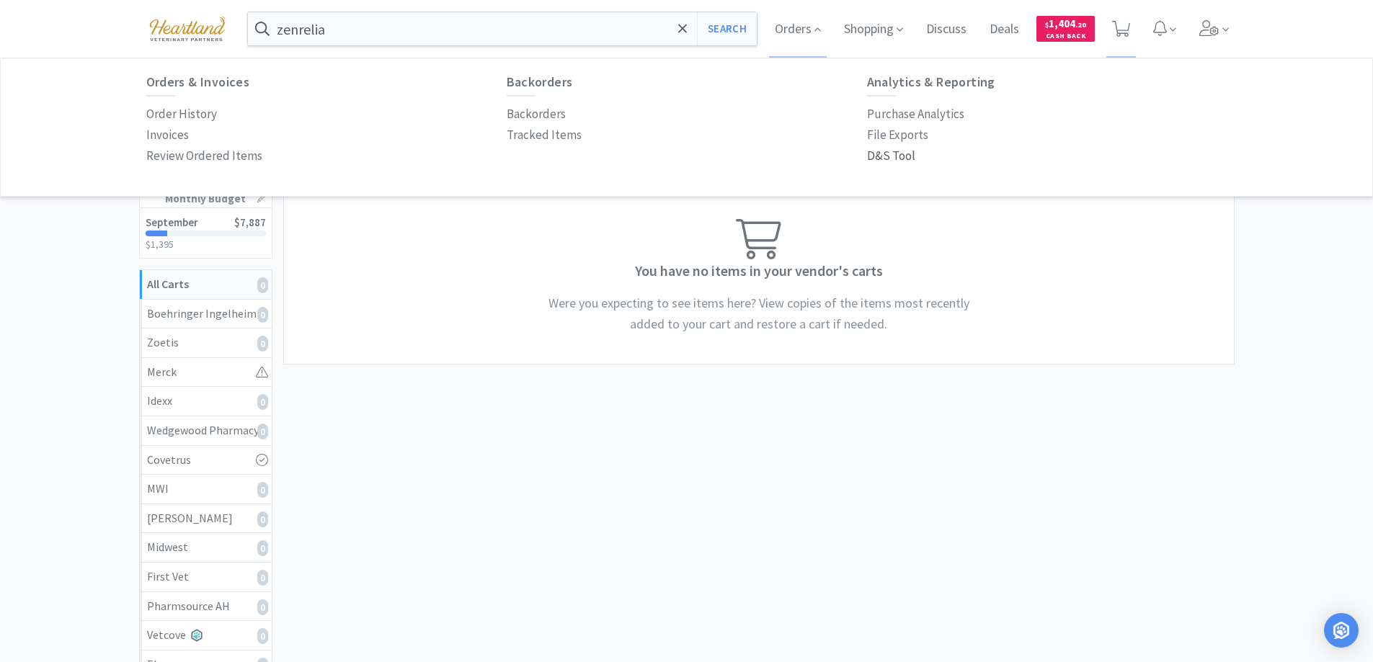
click at [902, 156] on p "D&S Tool" at bounding box center [891, 155] width 48 height 19
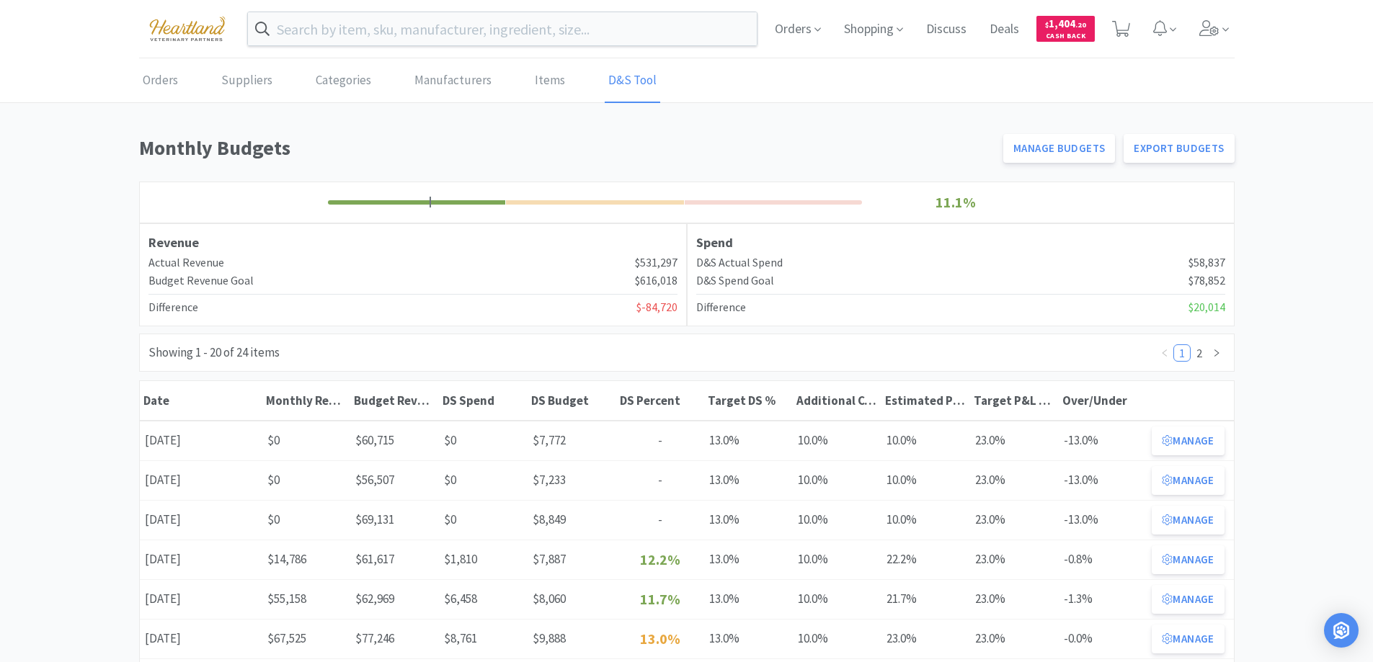
scroll to position [144, 0]
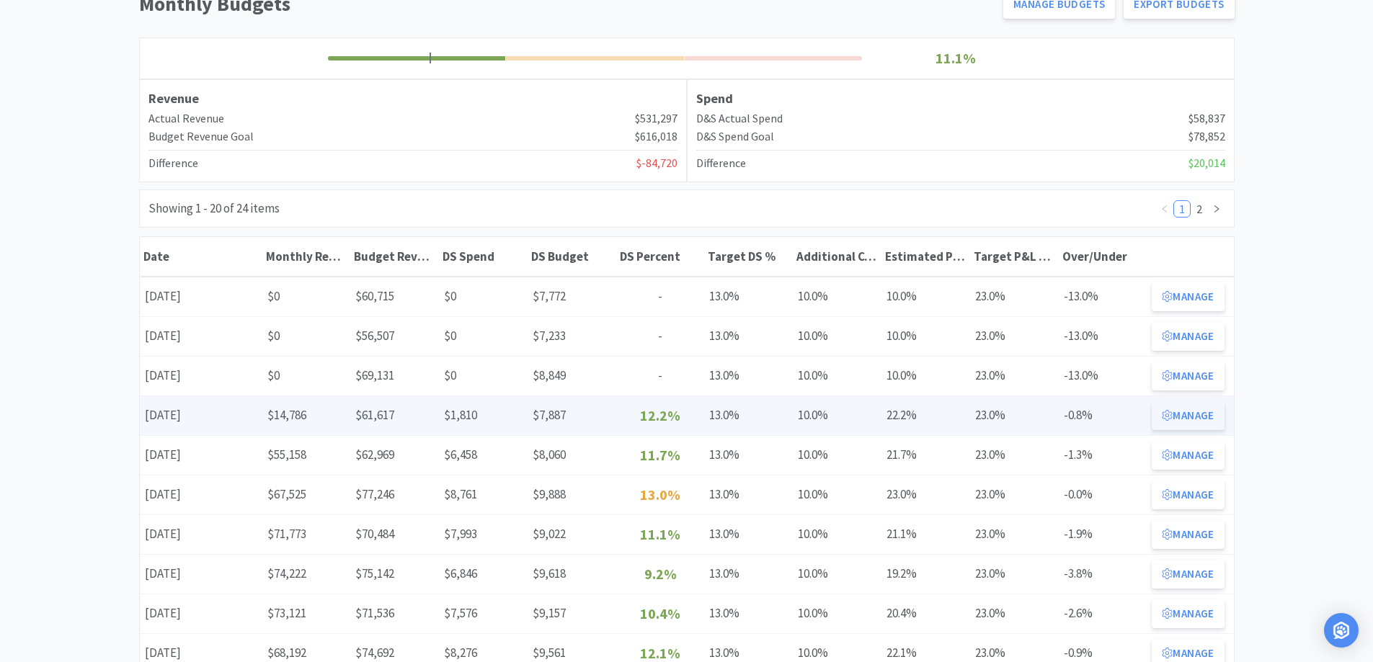
click at [1206, 420] on button "Manage" at bounding box center [1188, 415] width 72 height 29
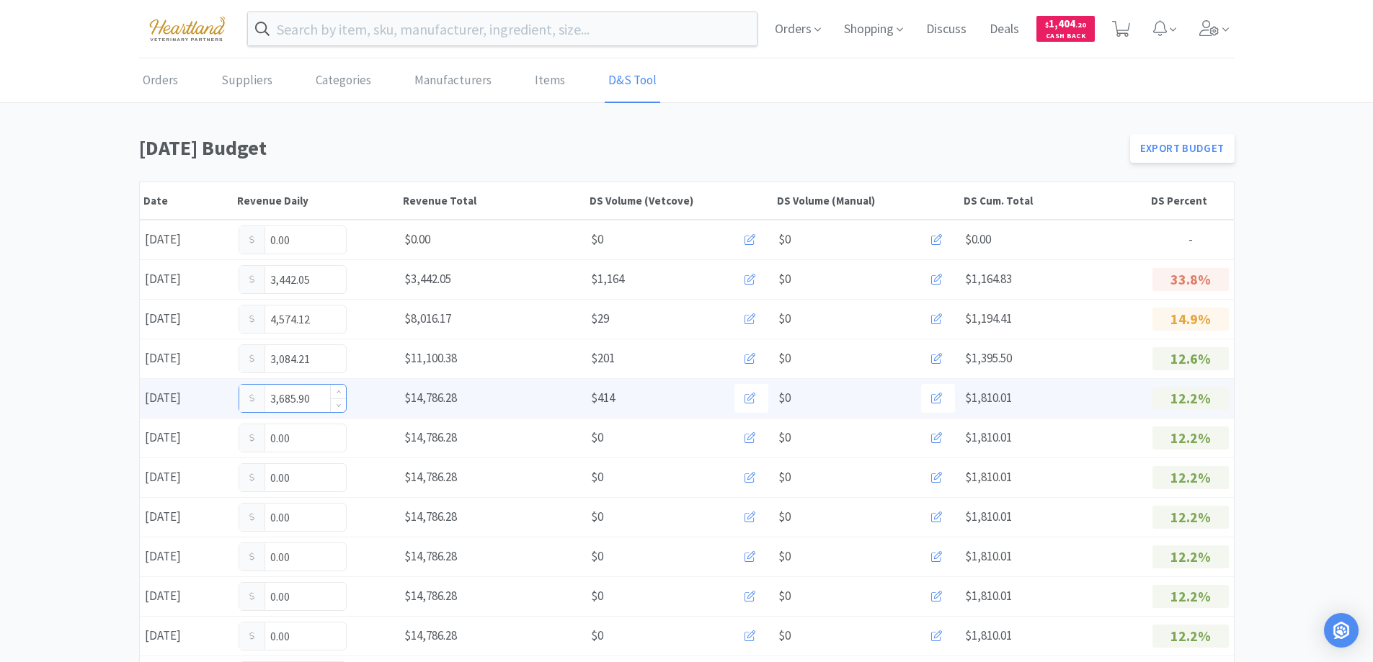
click at [314, 397] on input "3,685.90" at bounding box center [292, 398] width 107 height 27
type input "3"
type input "3,728.90"
click at [316, 395] on input "3,728.90" at bounding box center [292, 398] width 107 height 27
type input "3"
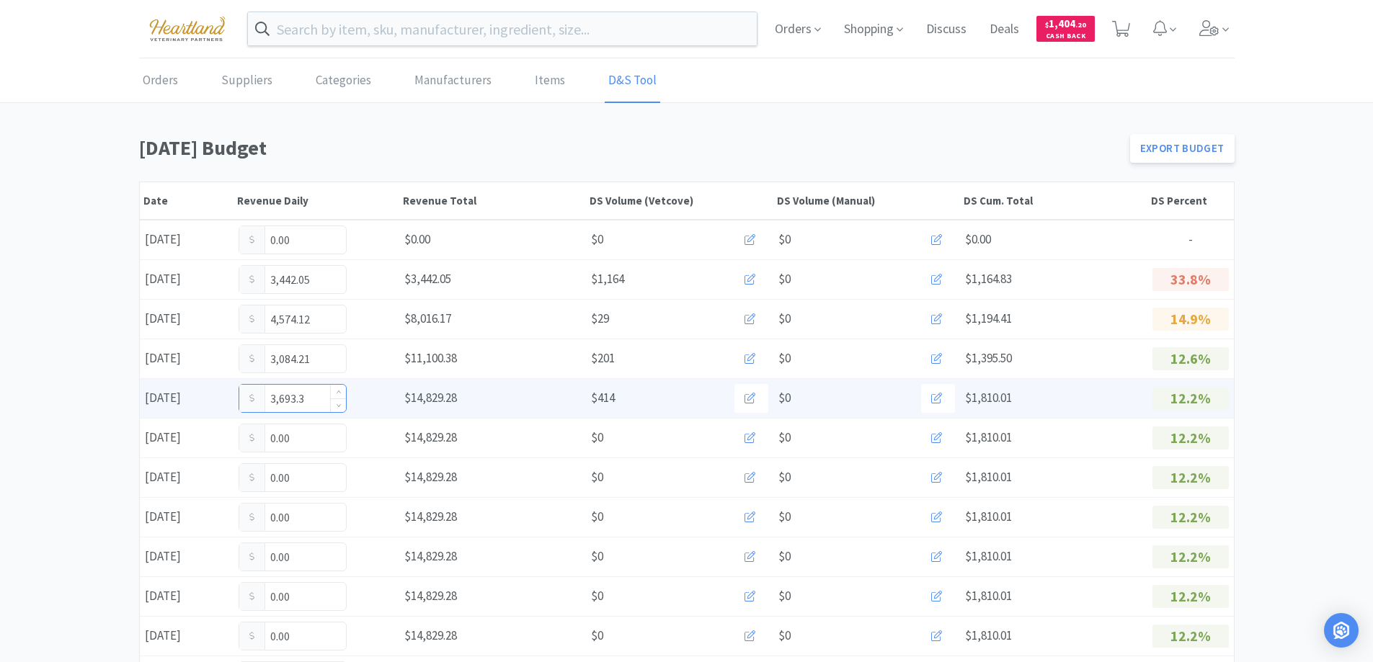
type input "3,693.34"
